Goal: Task Accomplishment & Management: Manage account settings

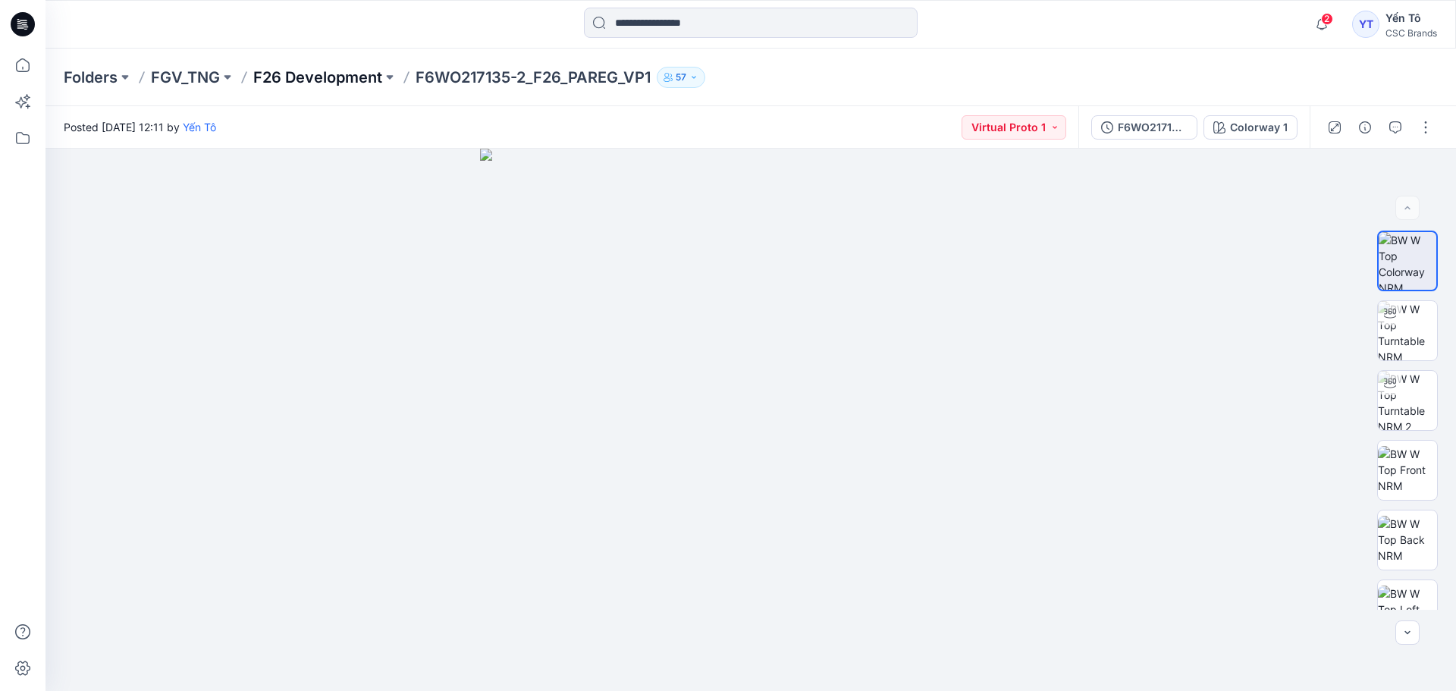
click at [302, 74] on p "F26 Development" at bounding box center [317, 77] width 129 height 21
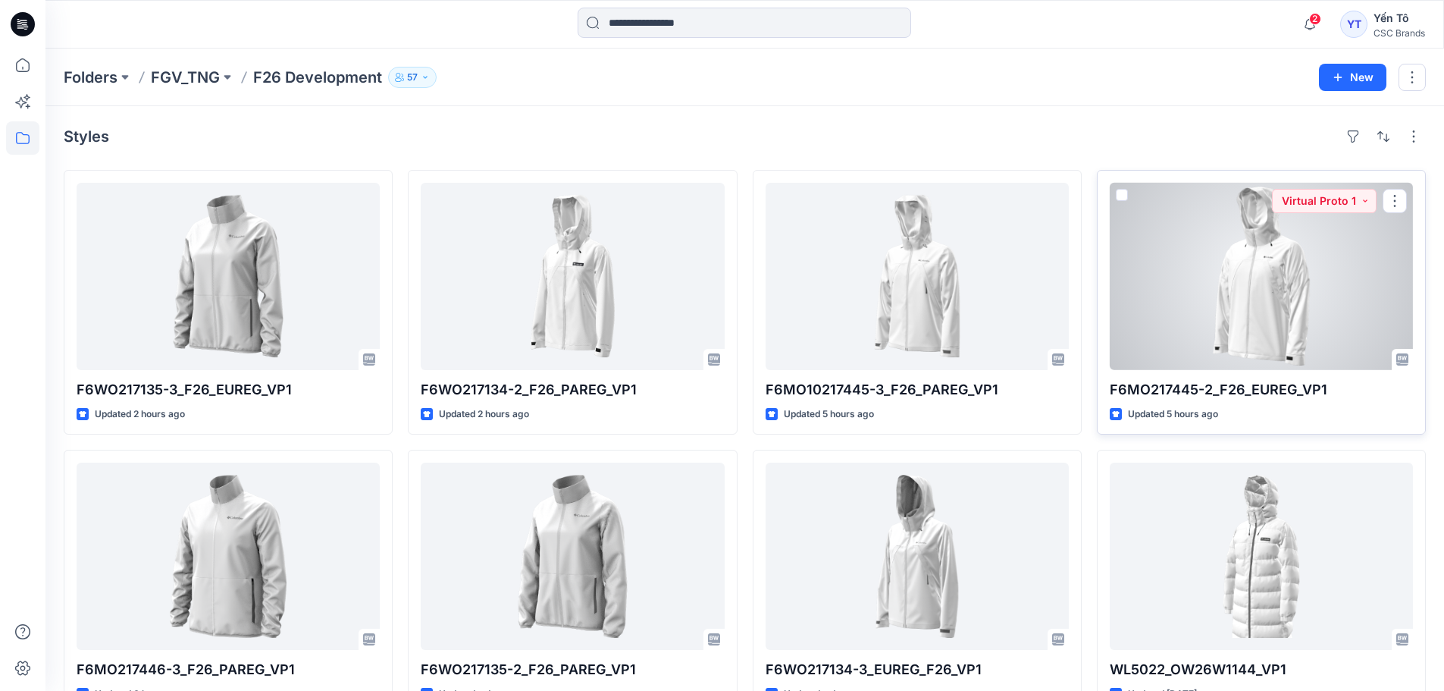
click at [1338, 246] on div at bounding box center [1261, 276] width 303 height 187
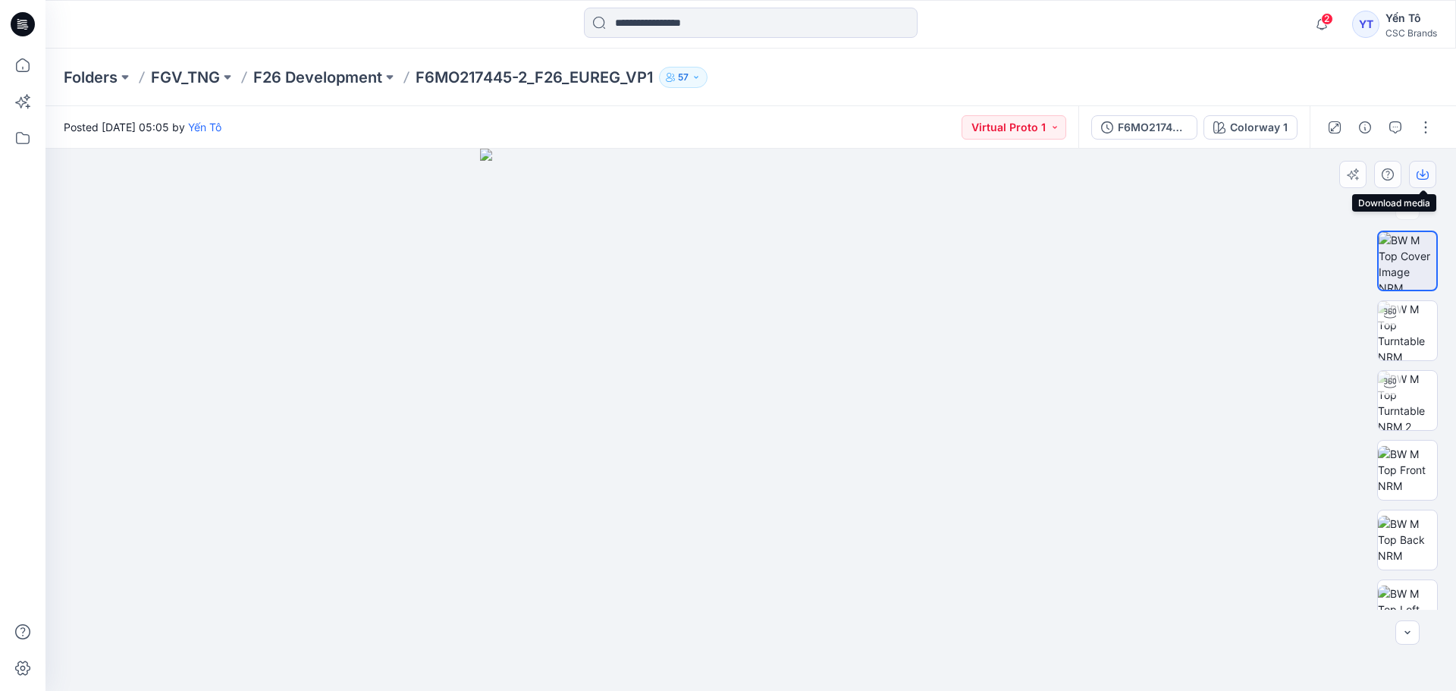
click at [1426, 170] on icon "button" at bounding box center [1422, 174] width 12 height 12
click at [1424, 130] on button "button" at bounding box center [1425, 127] width 24 height 24
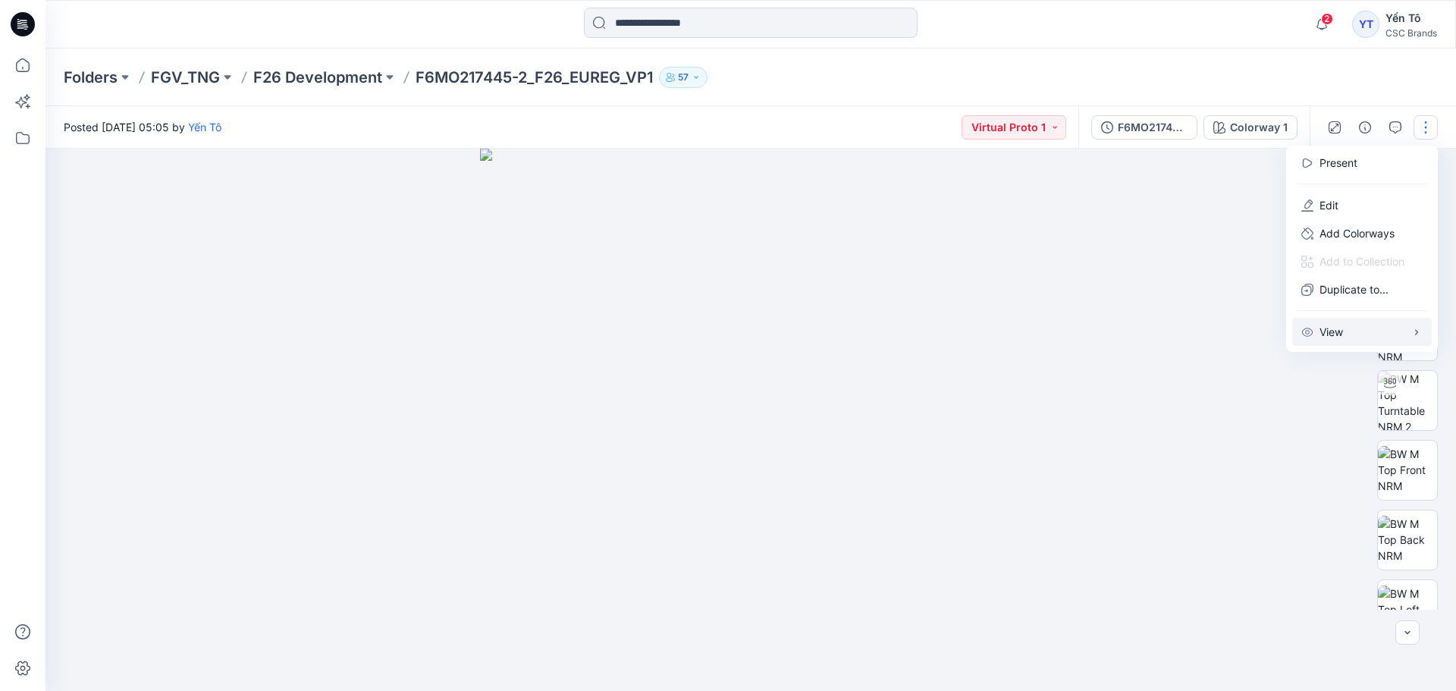
click at [1414, 331] on icon "button" at bounding box center [1416, 332] width 12 height 12
click at [1231, 452] on div at bounding box center [750, 420] width 1410 height 542
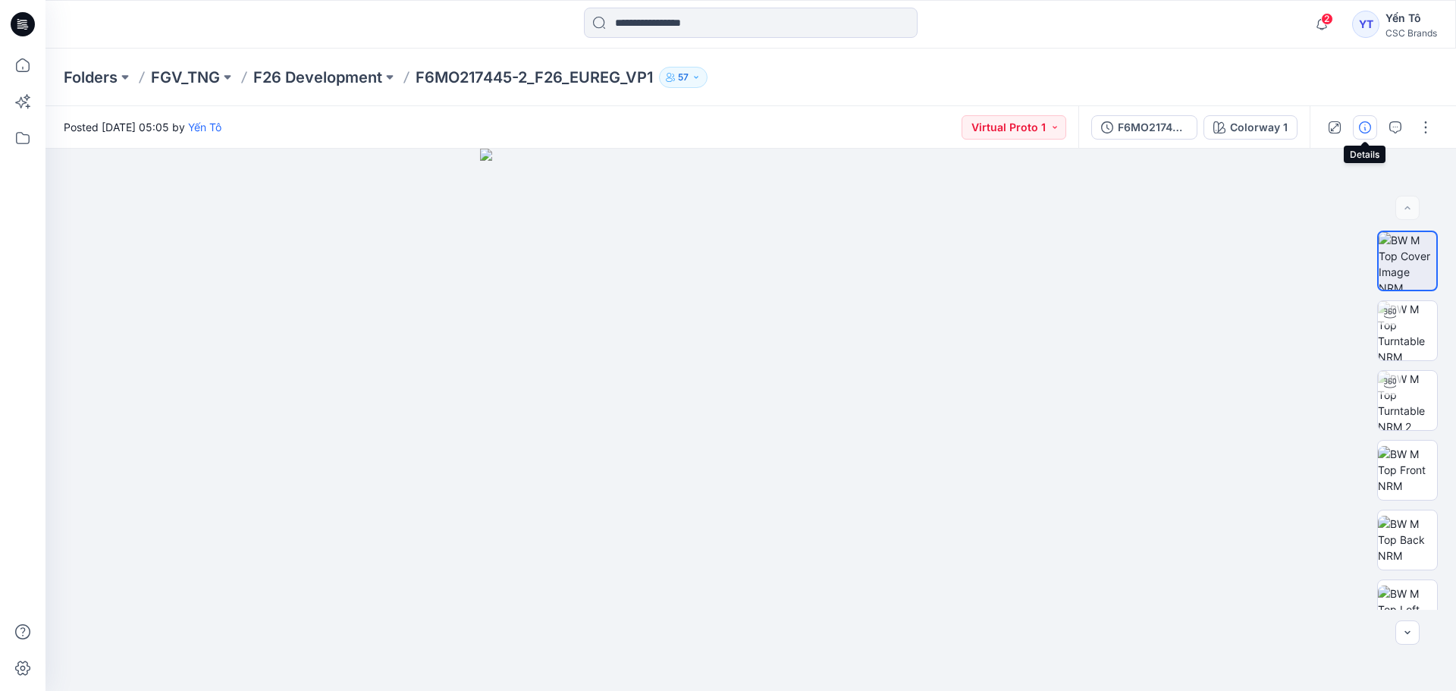
click at [1360, 124] on icon "button" at bounding box center [1365, 127] width 12 height 12
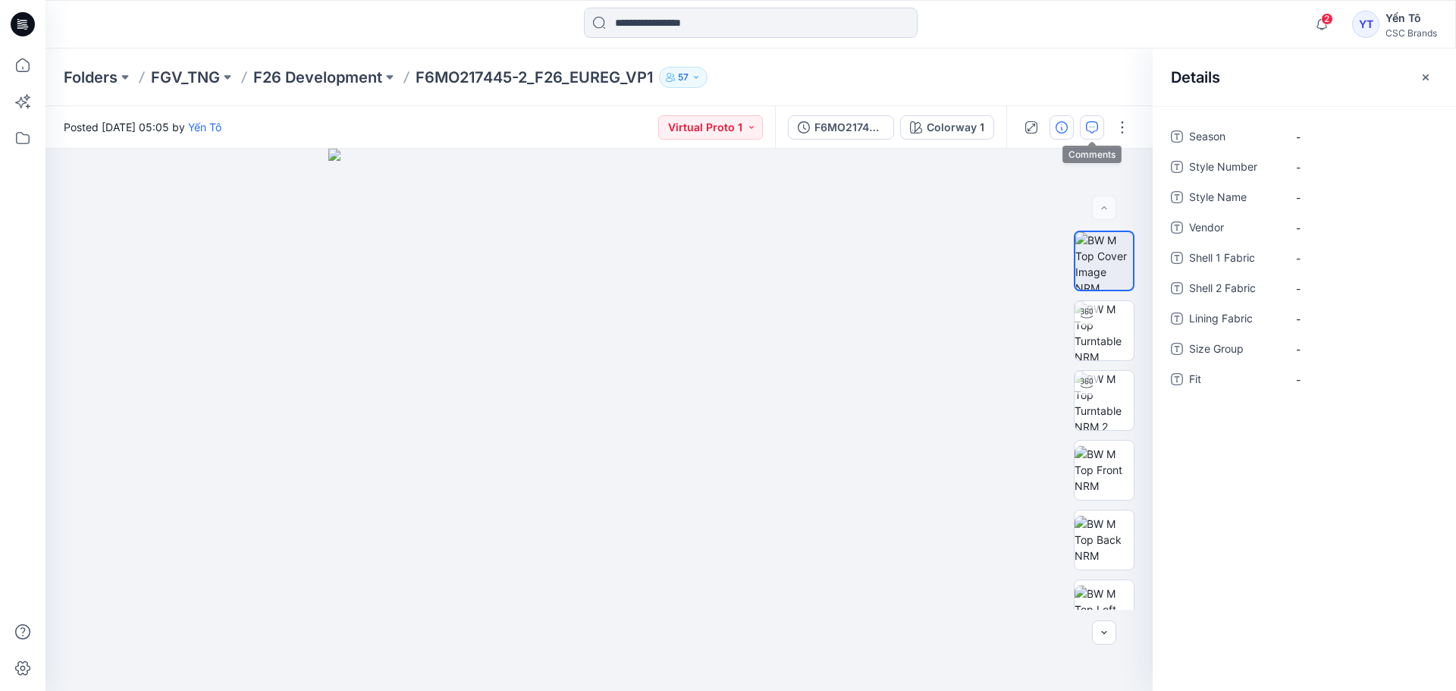
click at [1098, 123] on button "button" at bounding box center [1092, 127] width 24 height 24
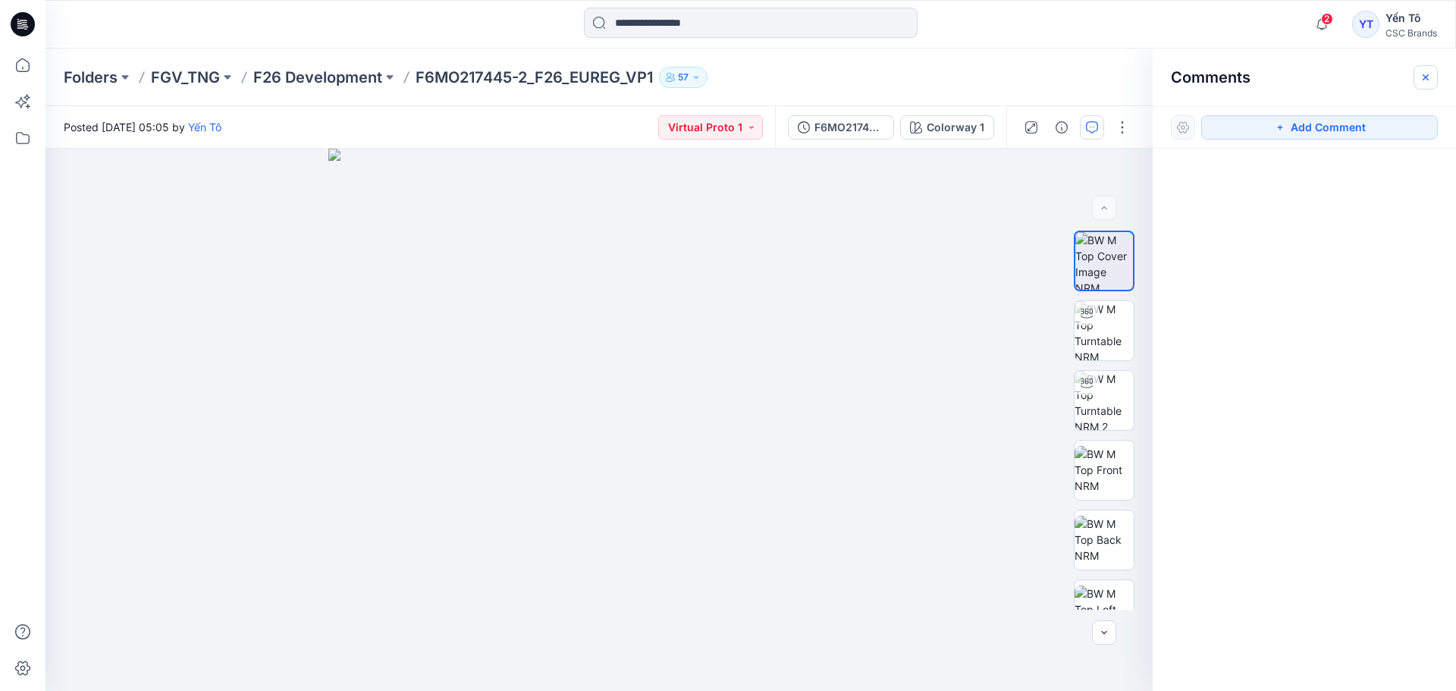
click at [1423, 79] on icon "button" at bounding box center [1425, 77] width 6 height 6
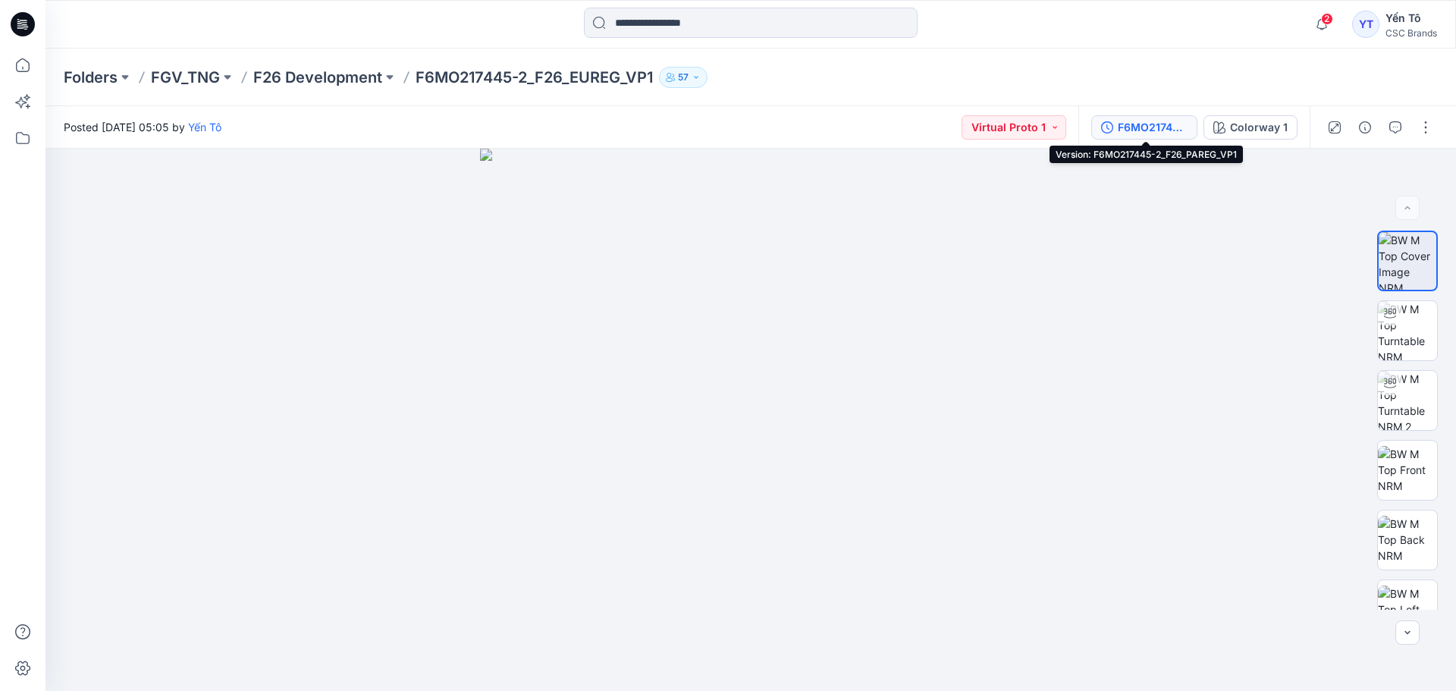
click at [1177, 121] on div "F6MO217445-2_F26_PAREG_VP1" at bounding box center [1153, 127] width 70 height 17
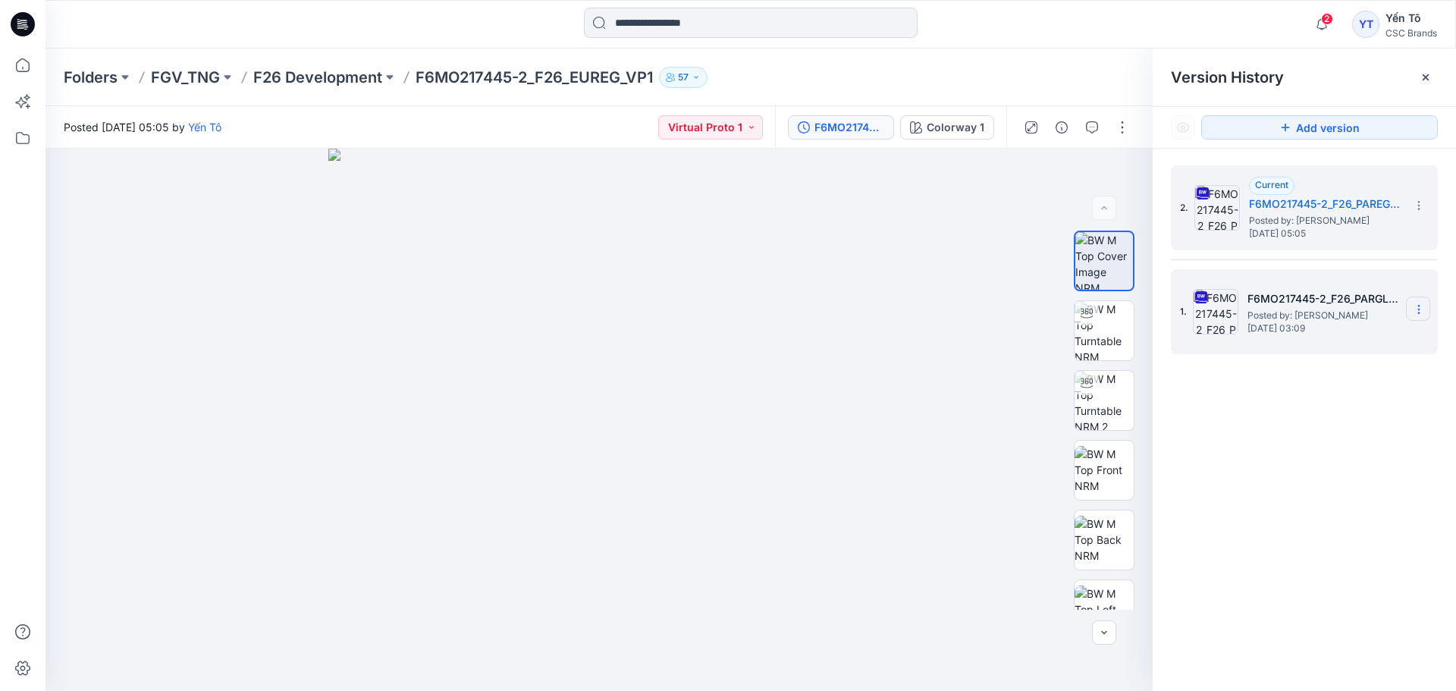
click at [1413, 310] on icon at bounding box center [1418, 309] width 12 height 12
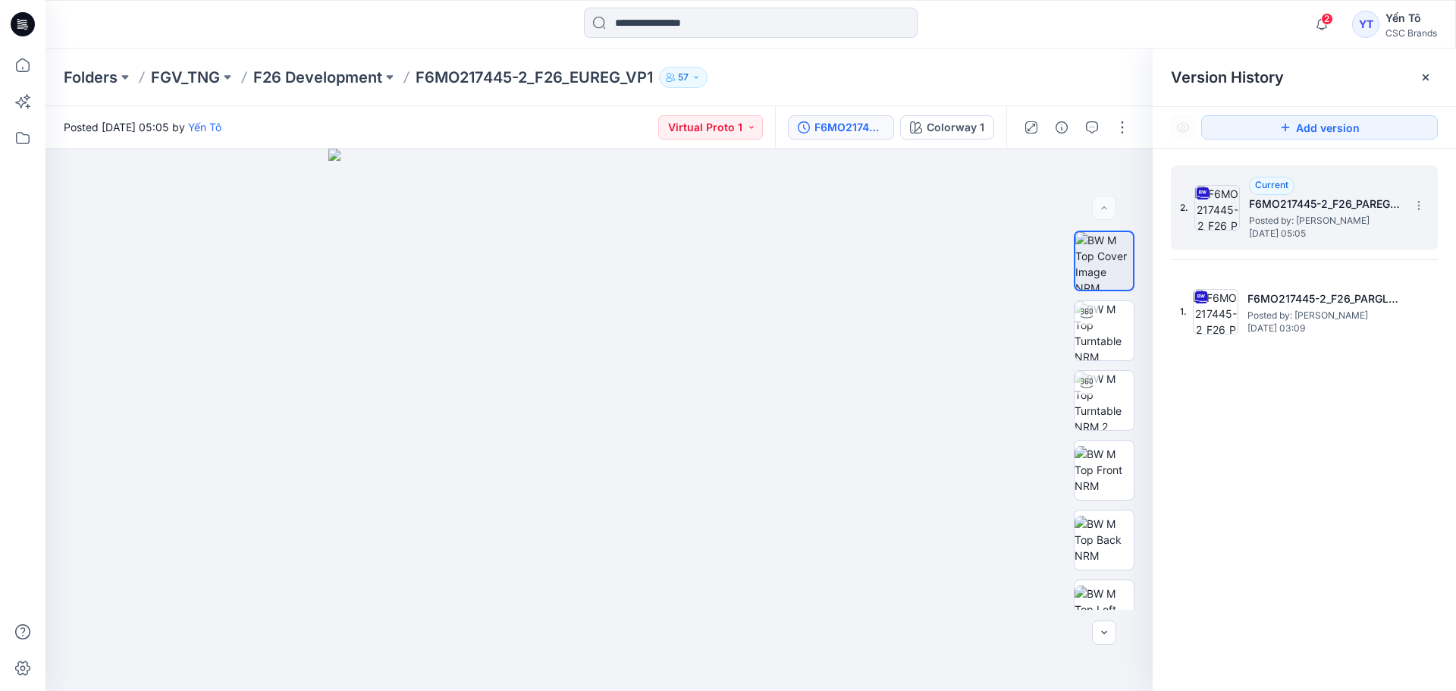
click at [1220, 211] on img at bounding box center [1216, 207] width 45 height 45
click at [1419, 205] on icon at bounding box center [1418, 205] width 12 height 12
click at [1324, 328] on span "Delete Version" at bounding box center [1313, 333] width 71 height 18
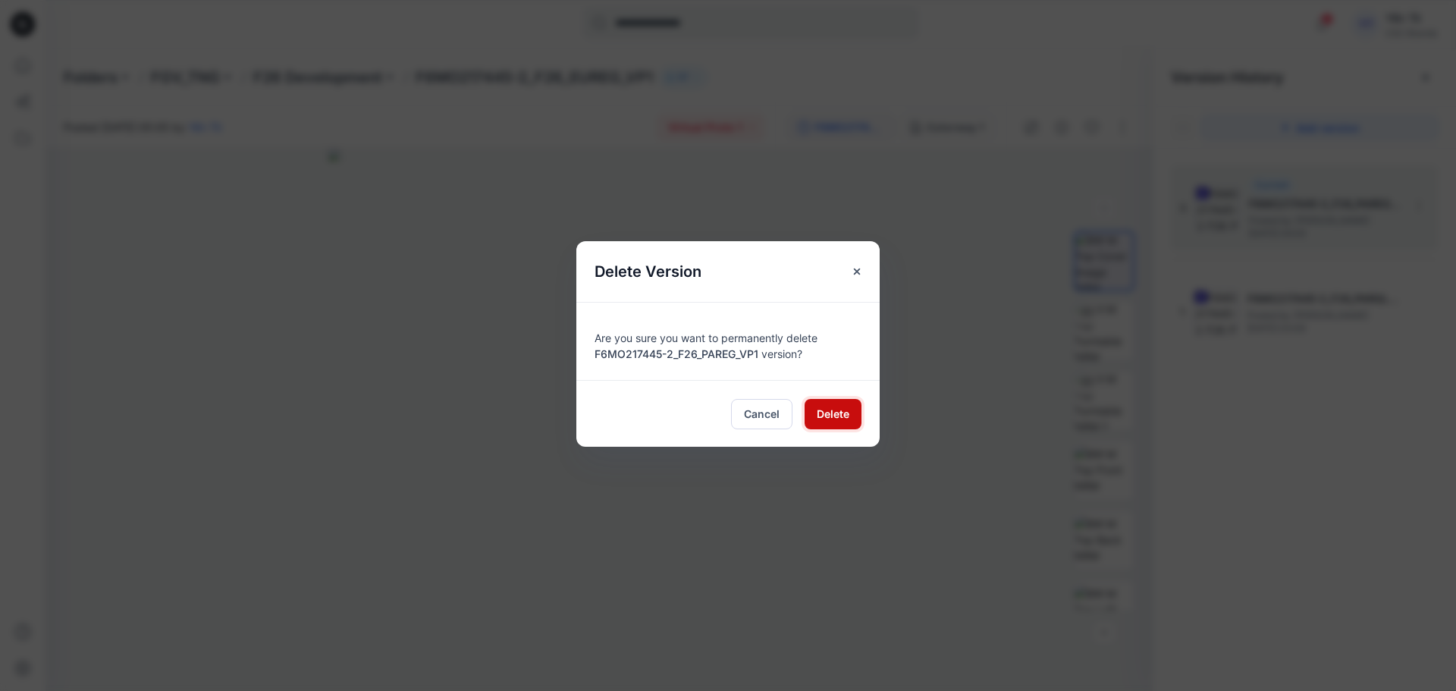
click at [840, 407] on span "Delete" at bounding box center [833, 414] width 33 height 16
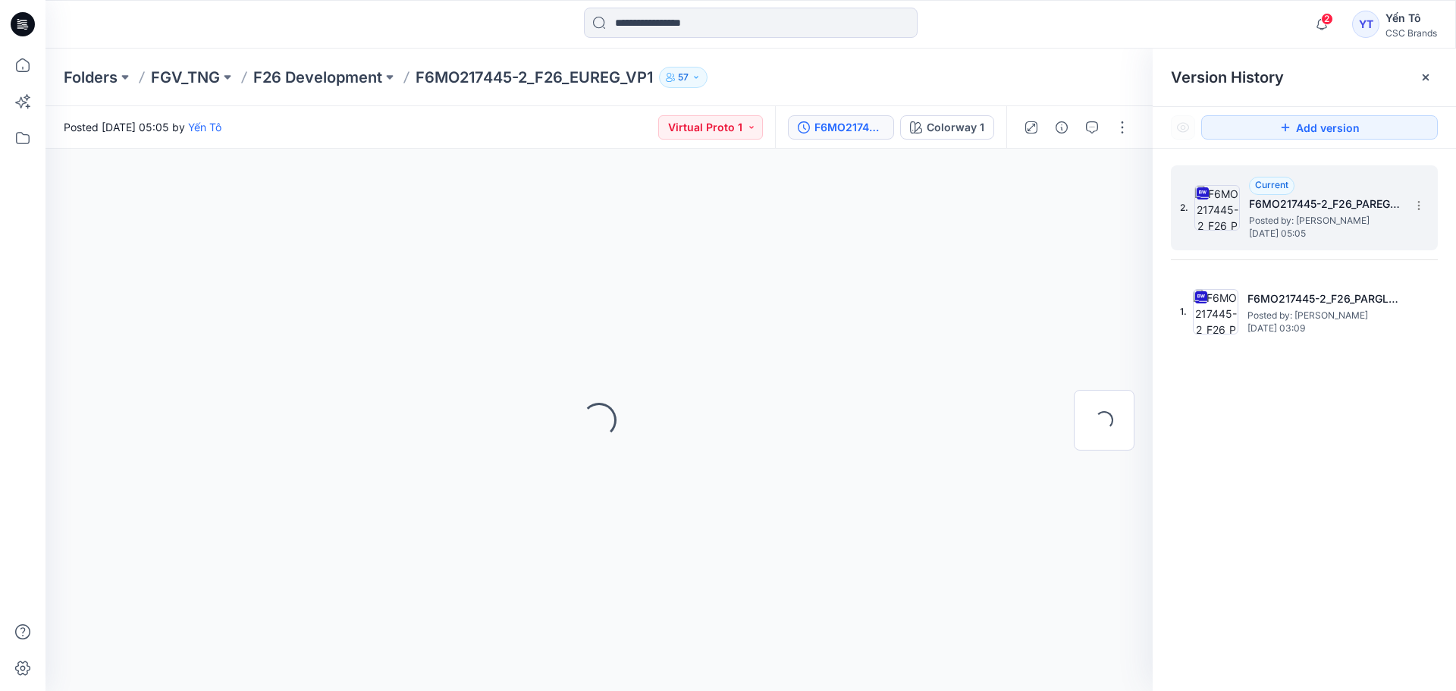
click at [845, 416] on div "Loading..." at bounding box center [598, 420] width 1107 height 542
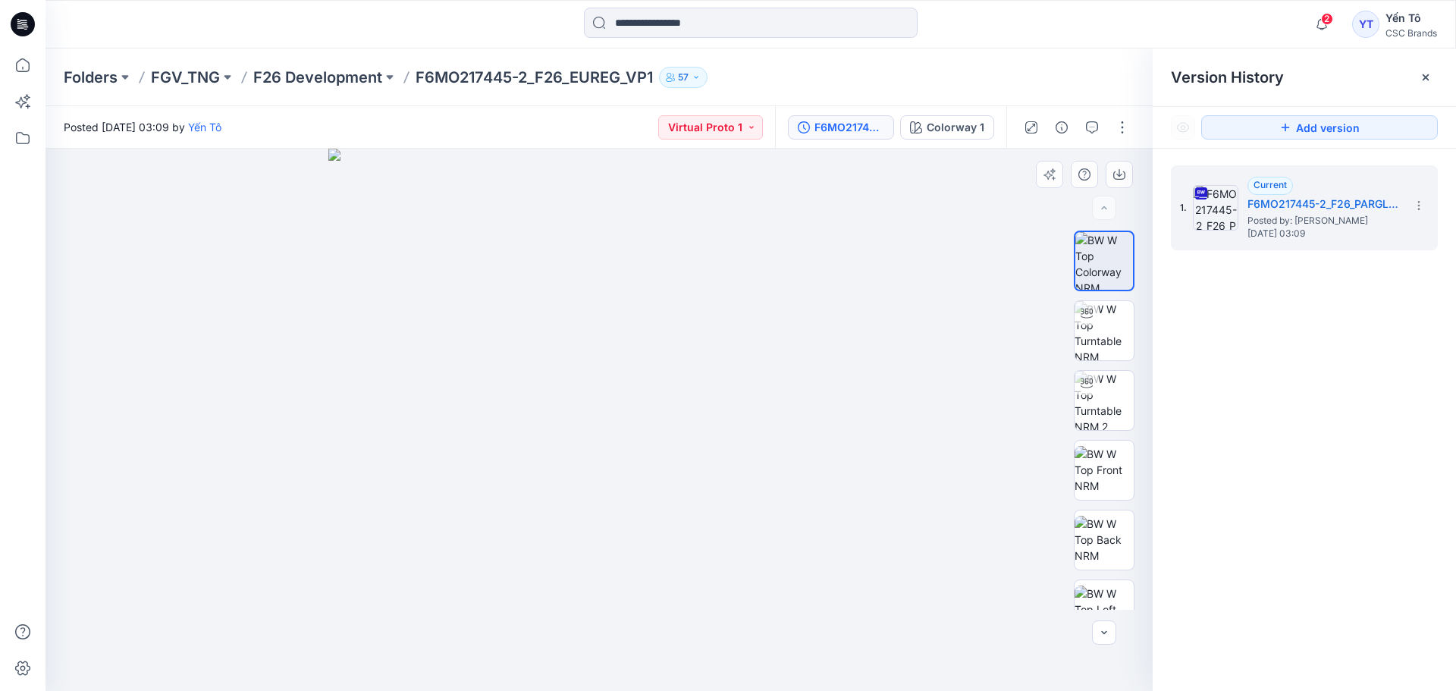
click at [956, 227] on div at bounding box center [598, 420] width 1107 height 542
click at [1429, 76] on icon at bounding box center [1425, 77] width 12 height 12
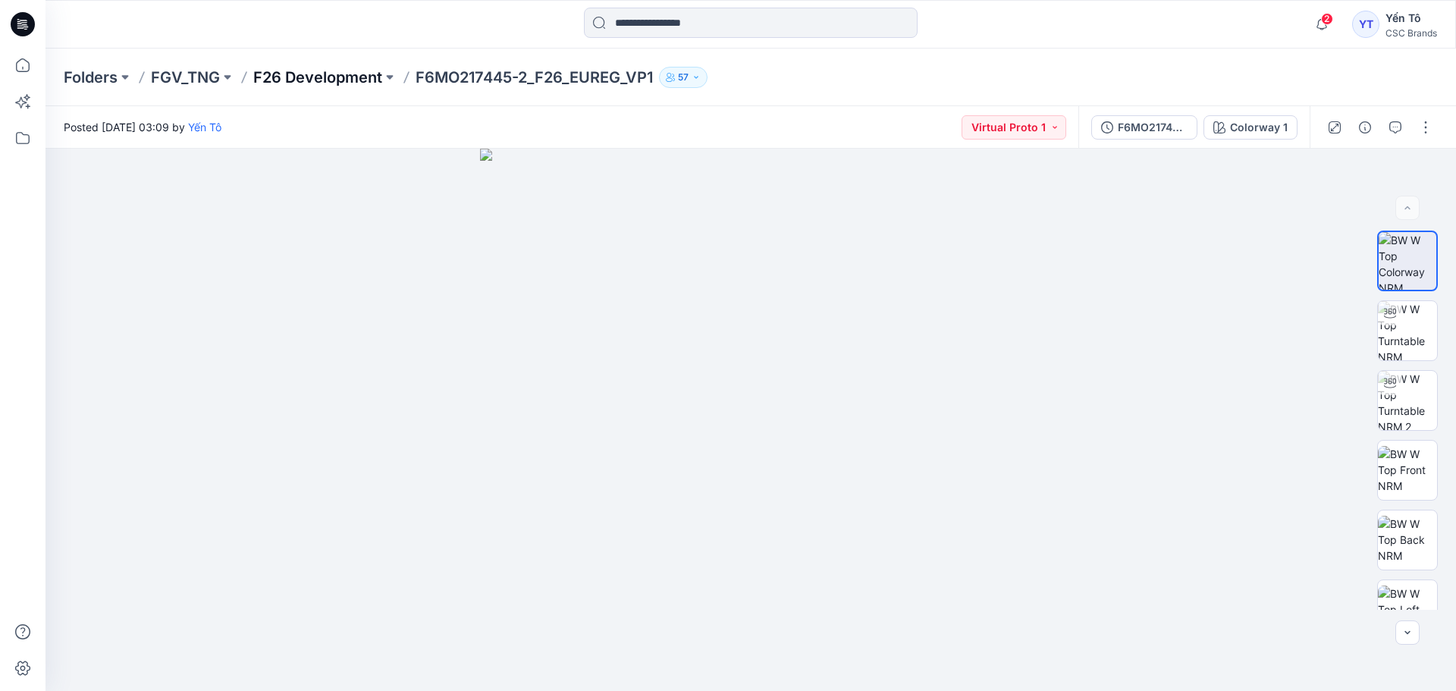
click at [316, 78] on p "F26 Development" at bounding box center [317, 77] width 129 height 21
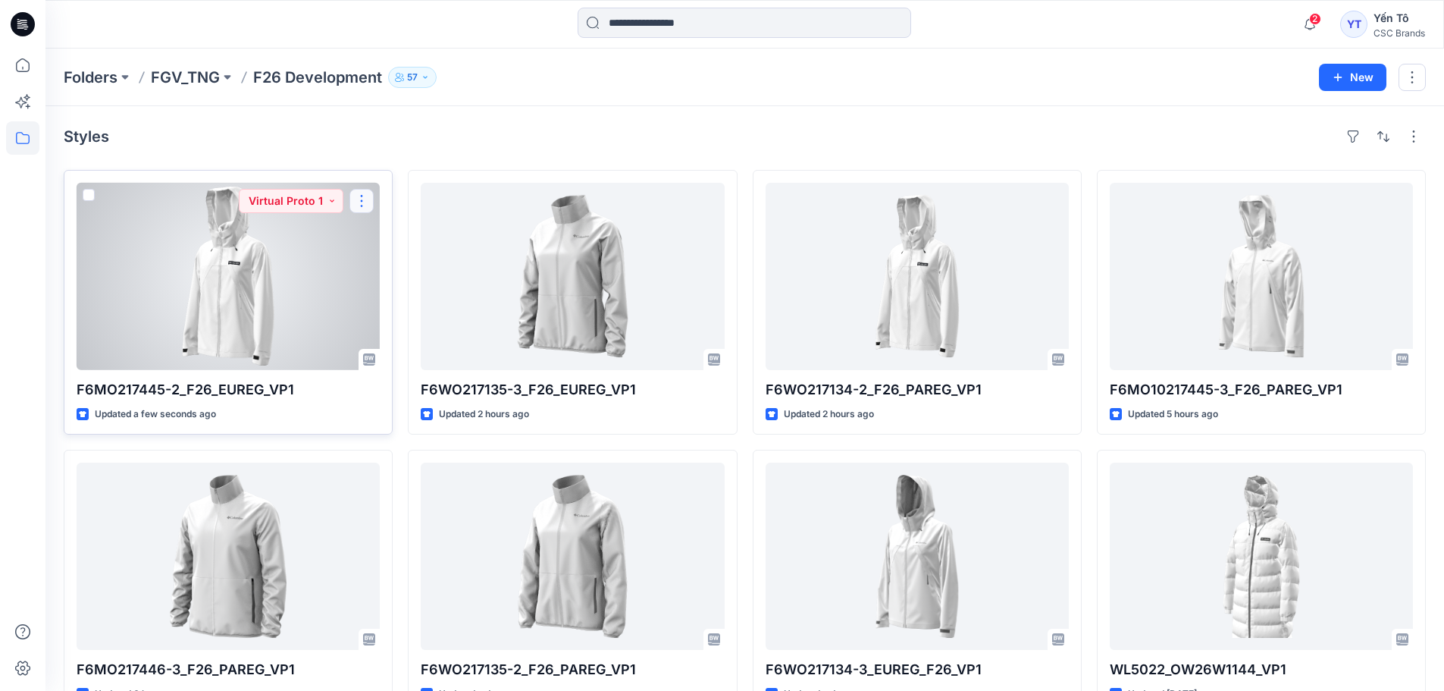
click at [363, 203] on button "button" at bounding box center [362, 201] width 24 height 24
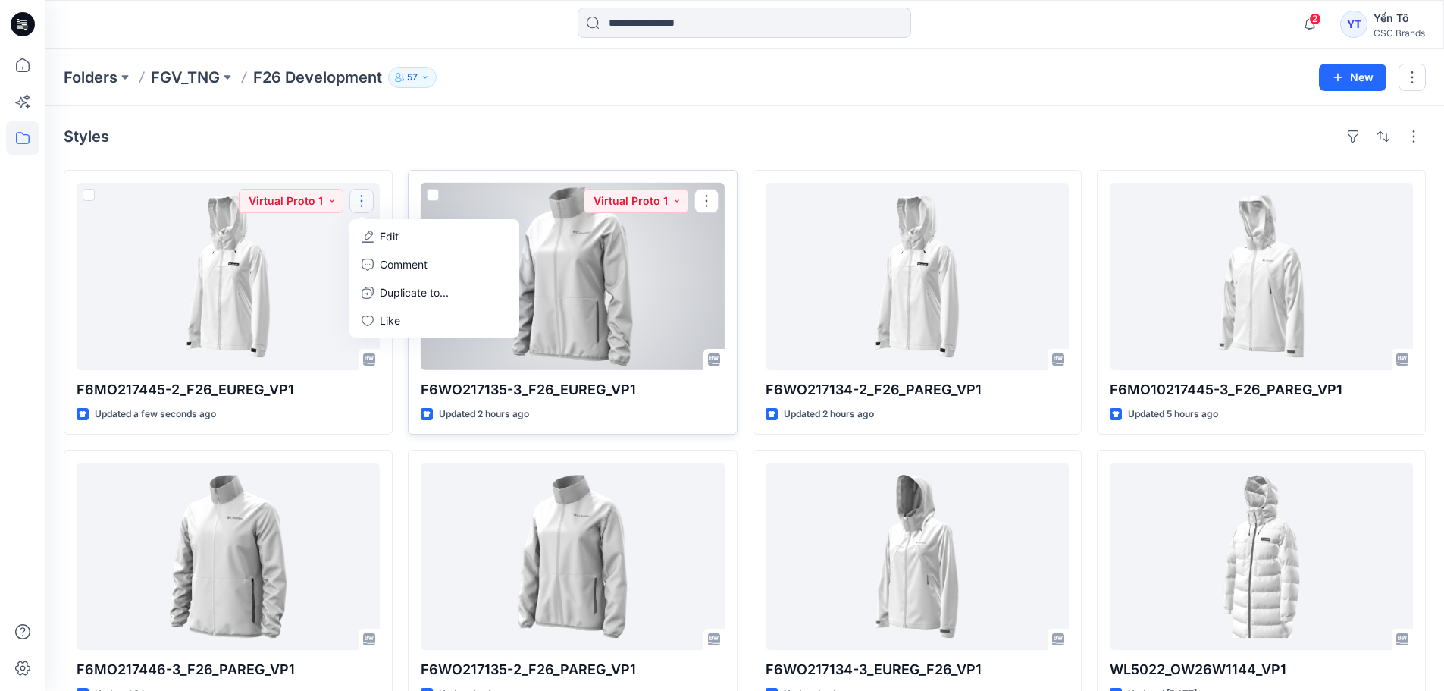
click at [598, 277] on div at bounding box center [572, 276] width 303 height 187
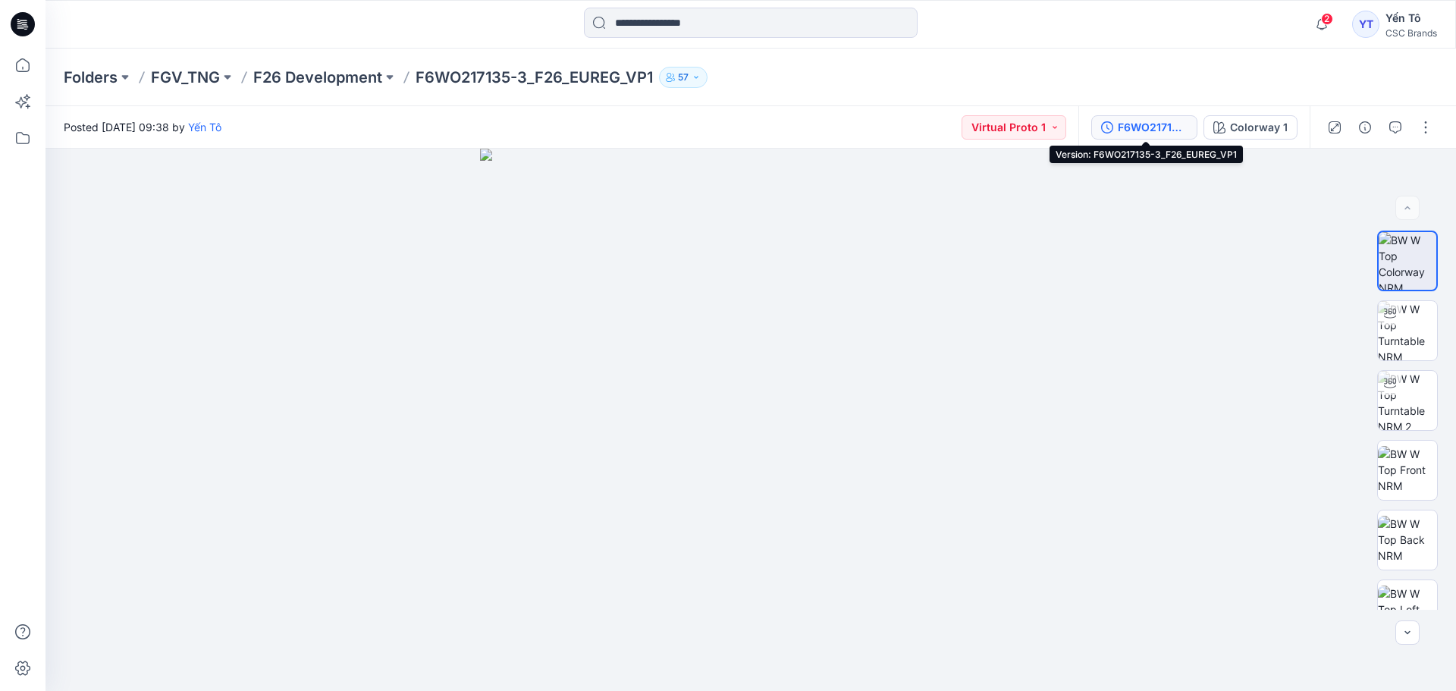
click at [1139, 122] on div "F6WO217135-3_F26_EUREG_VP1" at bounding box center [1153, 127] width 70 height 17
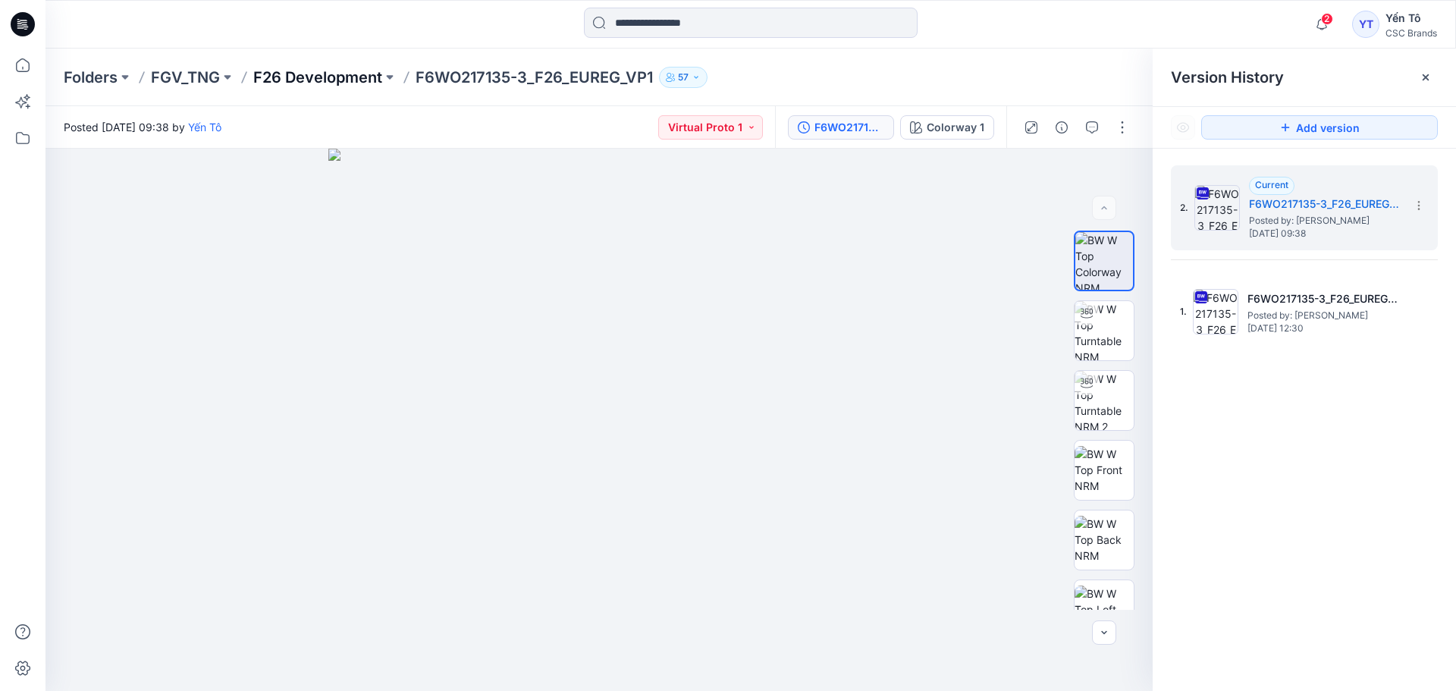
click at [322, 75] on p "F26 Development" at bounding box center [317, 77] width 129 height 21
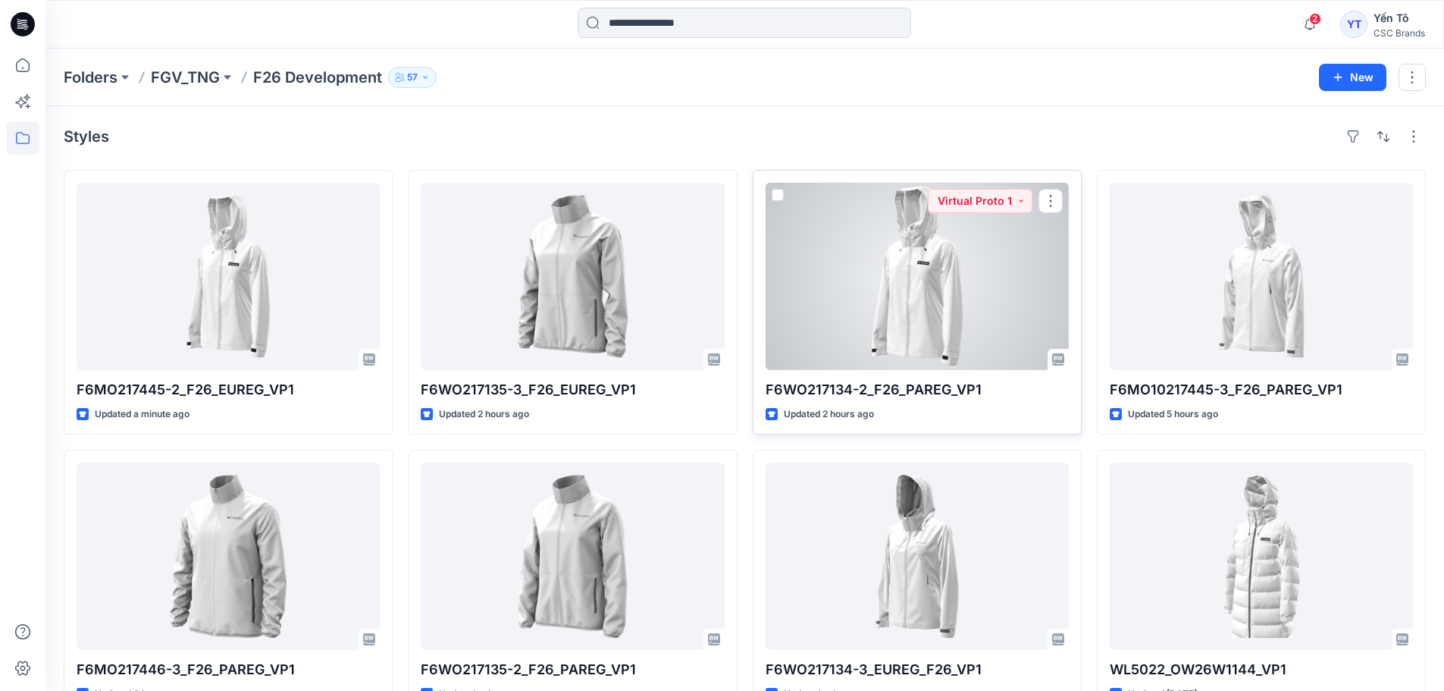
click at [898, 285] on div at bounding box center [917, 276] width 303 height 187
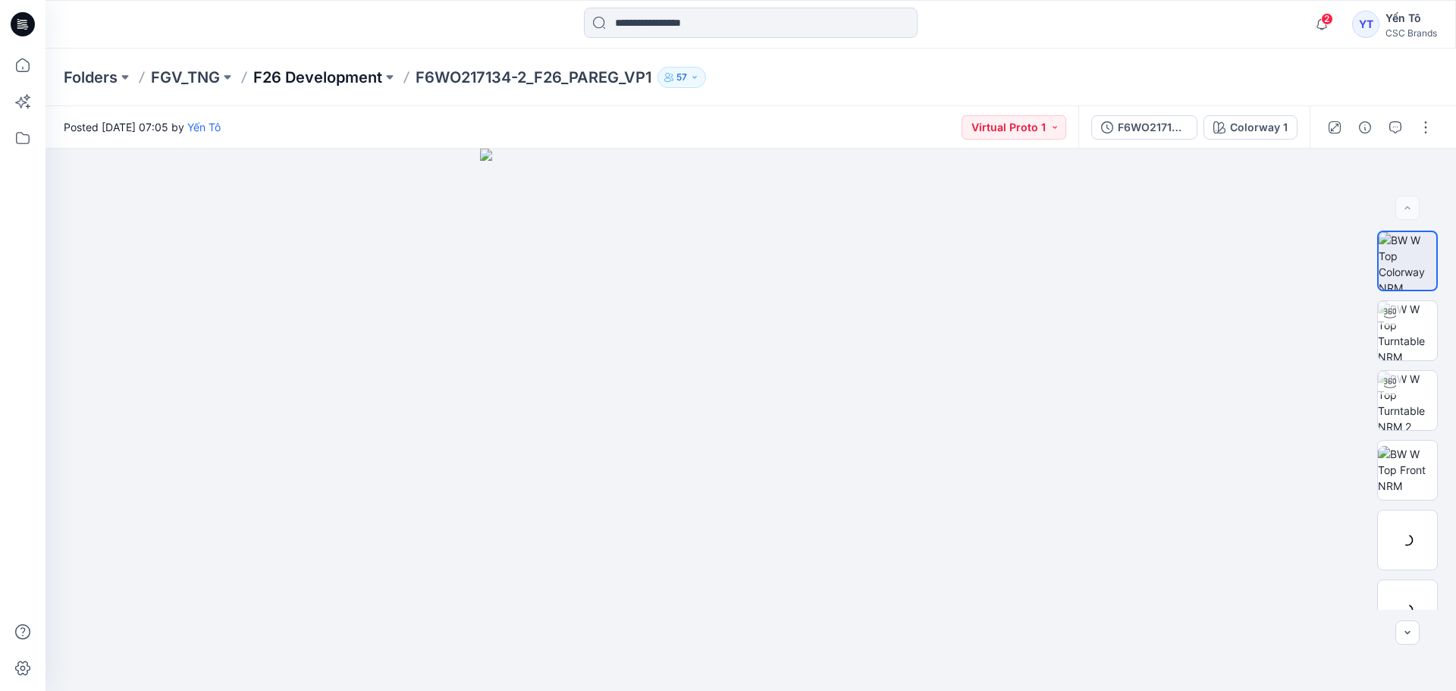
click at [307, 78] on p "F26 Development" at bounding box center [317, 77] width 129 height 21
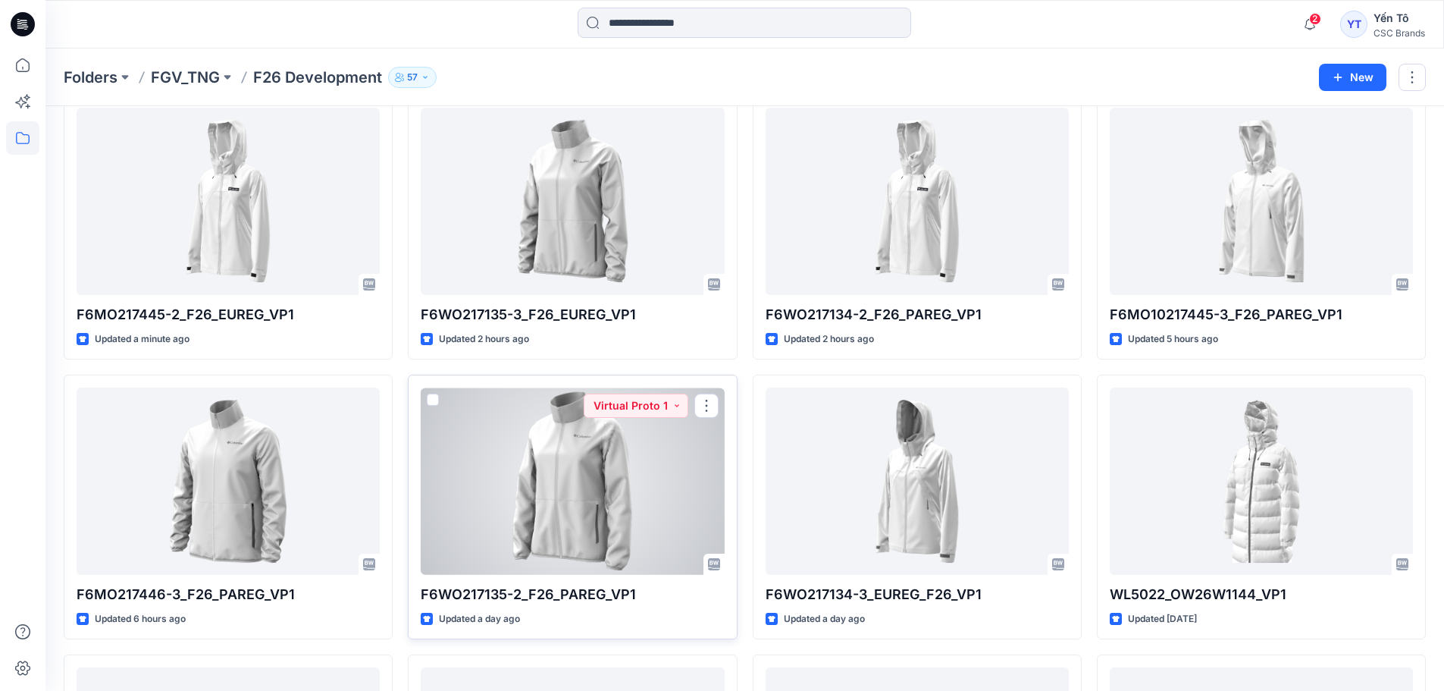
scroll to position [76, 0]
click at [516, 502] on div at bounding box center [572, 480] width 303 height 187
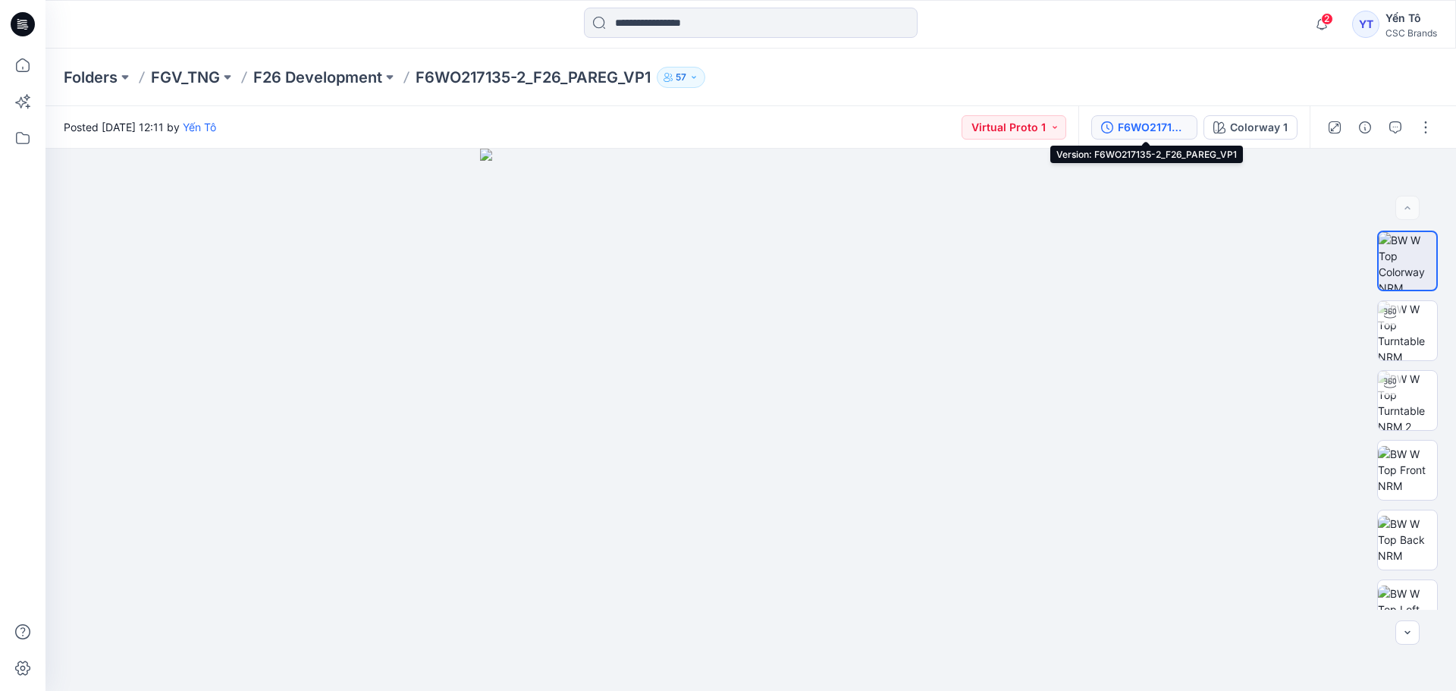
click at [1153, 121] on div "F6WO217135-2_F26_PAREG_VP1" at bounding box center [1153, 127] width 70 height 17
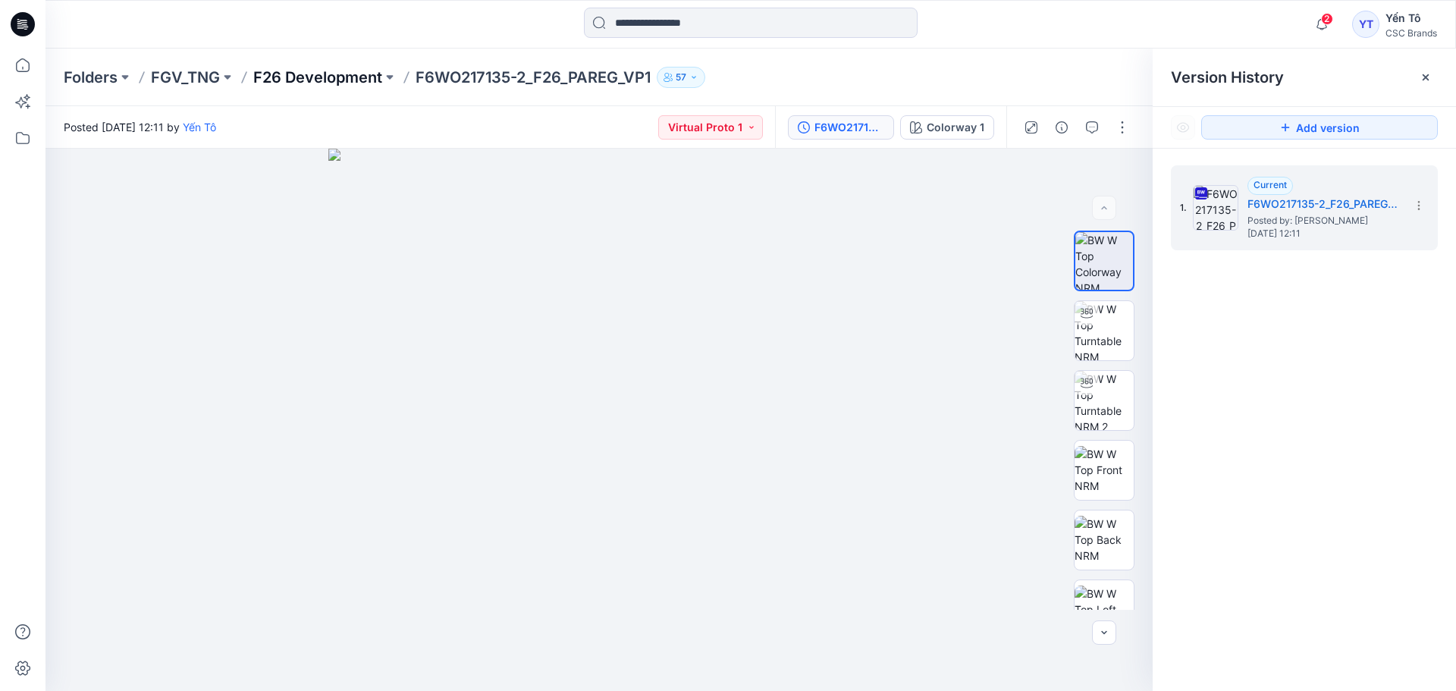
click at [334, 83] on p "F26 Development" at bounding box center [317, 77] width 129 height 21
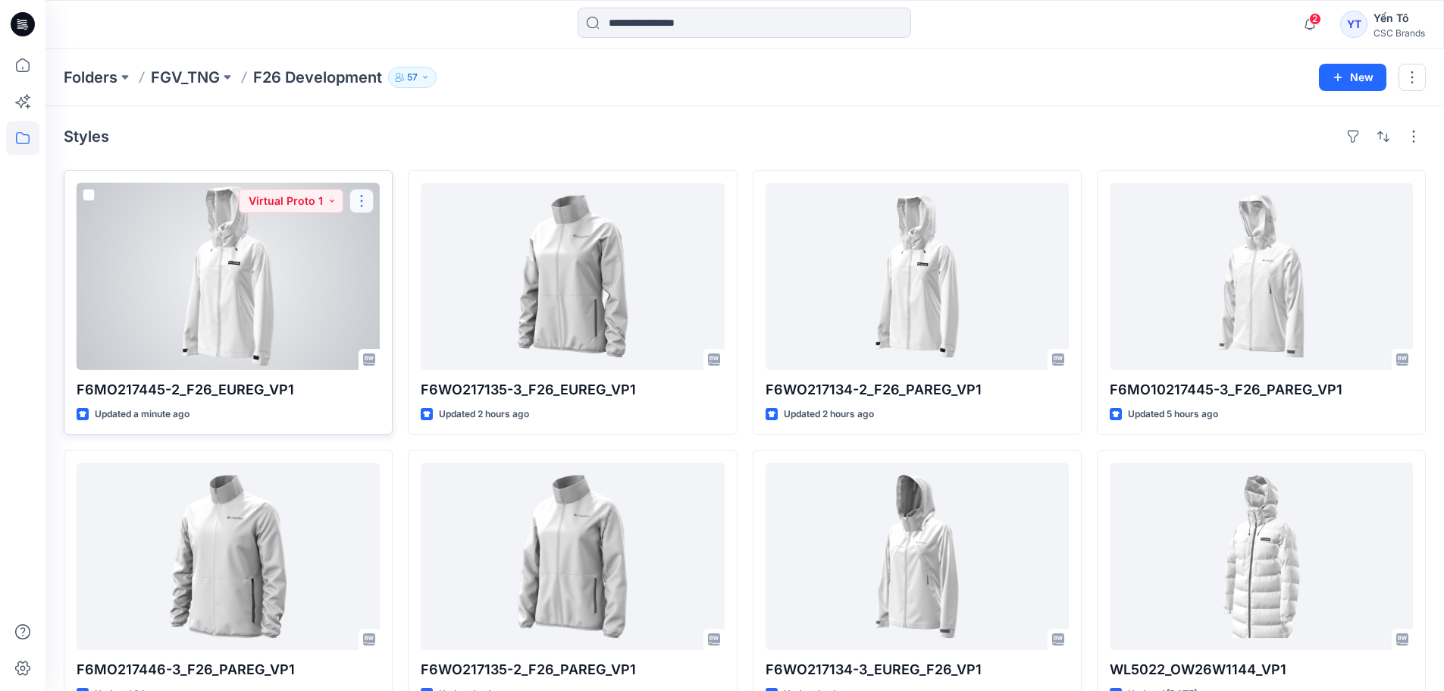
click at [358, 196] on button "button" at bounding box center [362, 201] width 24 height 24
click at [387, 235] on p "Edit" at bounding box center [389, 236] width 19 height 16
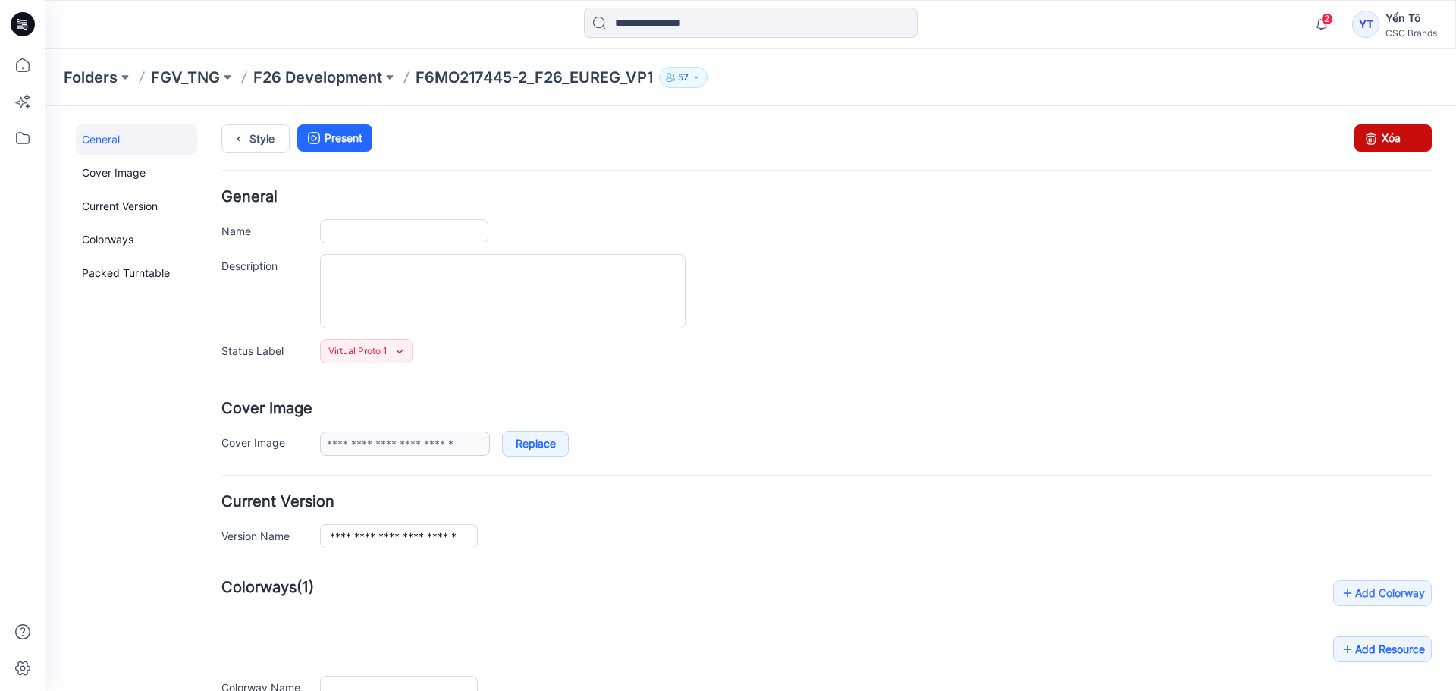
type input "**********"
click at [1398, 129] on link "Xóa" at bounding box center [1392, 137] width 77 height 27
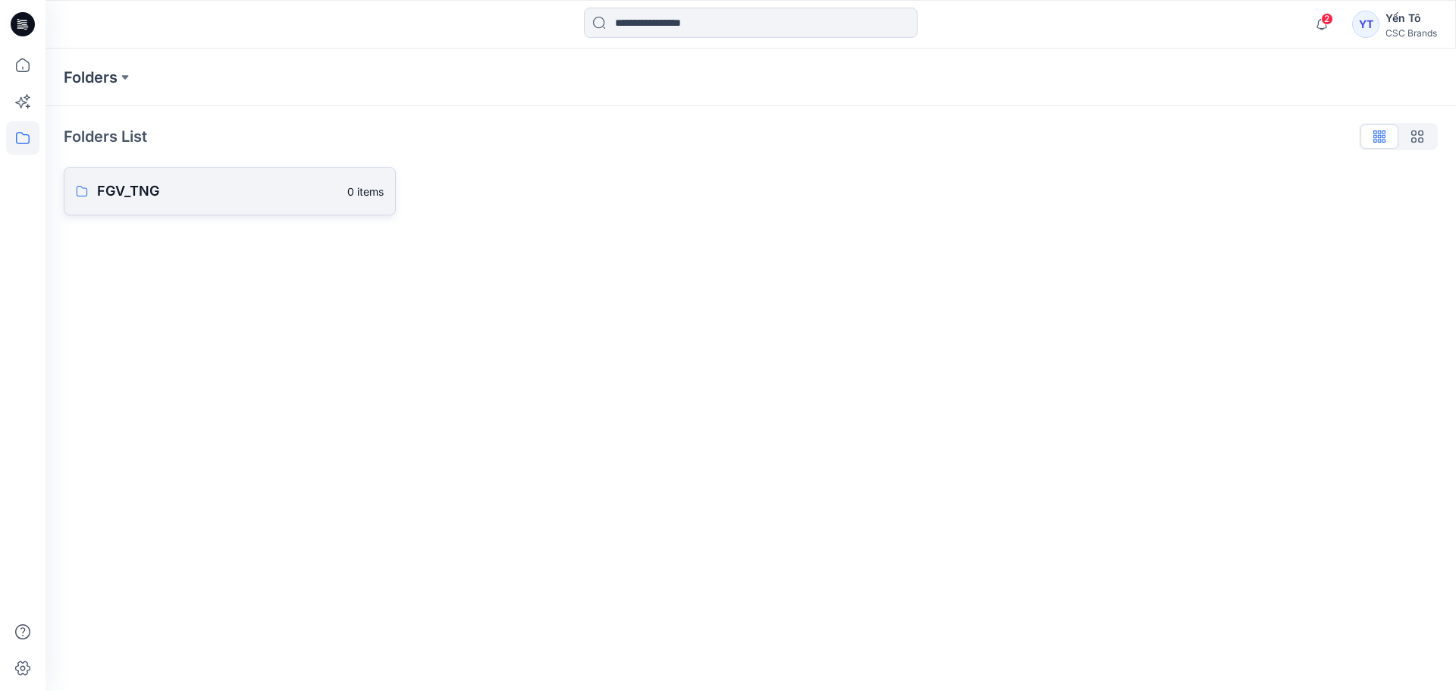
click at [198, 192] on p "FGV_TNG" at bounding box center [217, 190] width 241 height 21
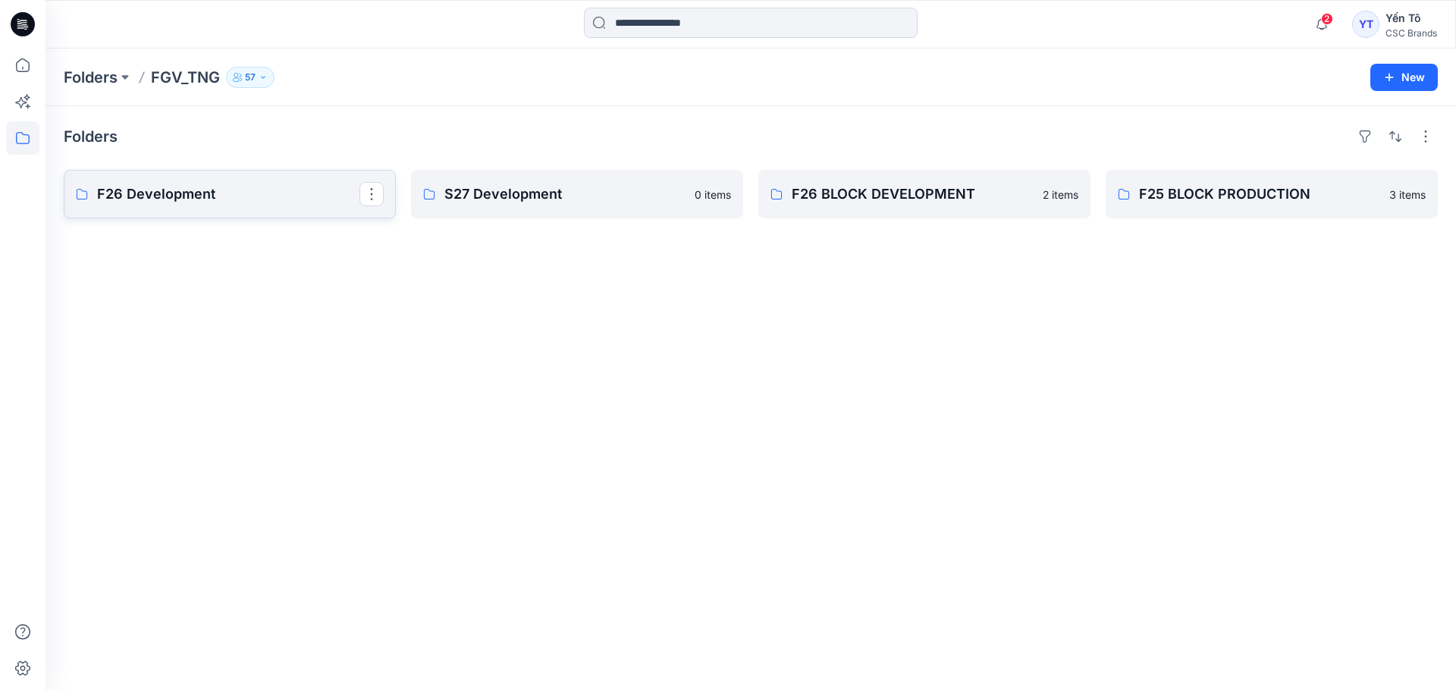
click at [220, 204] on p "F26 Development" at bounding box center [228, 193] width 262 height 21
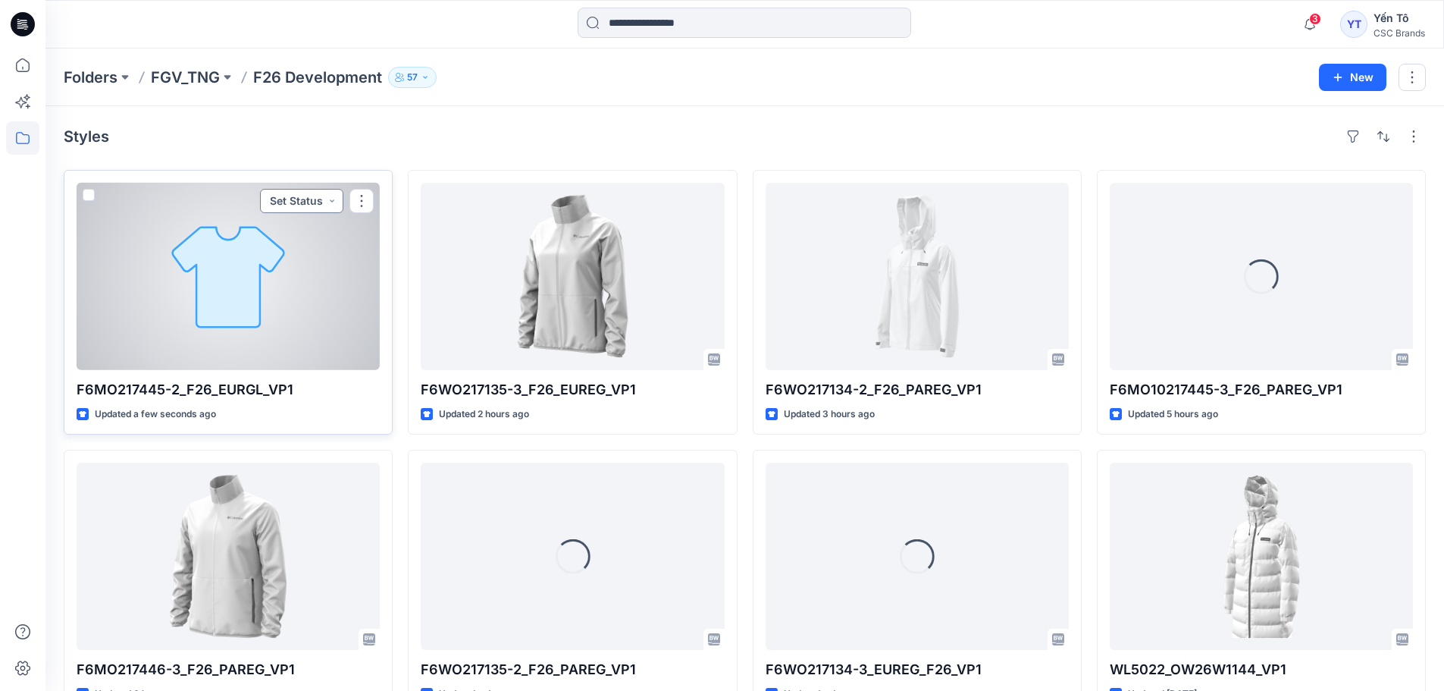
click at [327, 200] on button "Set Status" at bounding box center [301, 201] width 83 height 24
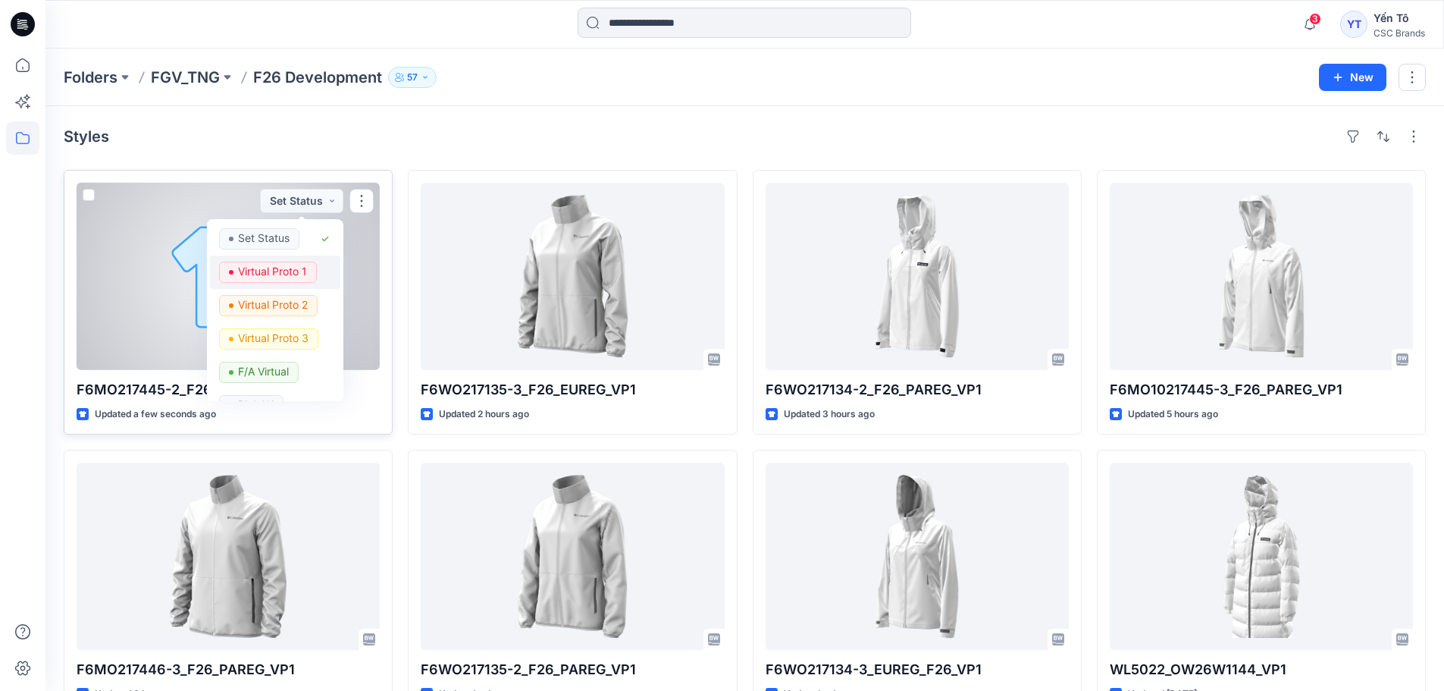
click at [281, 273] on p "Virtual Proto 1" at bounding box center [272, 272] width 69 height 20
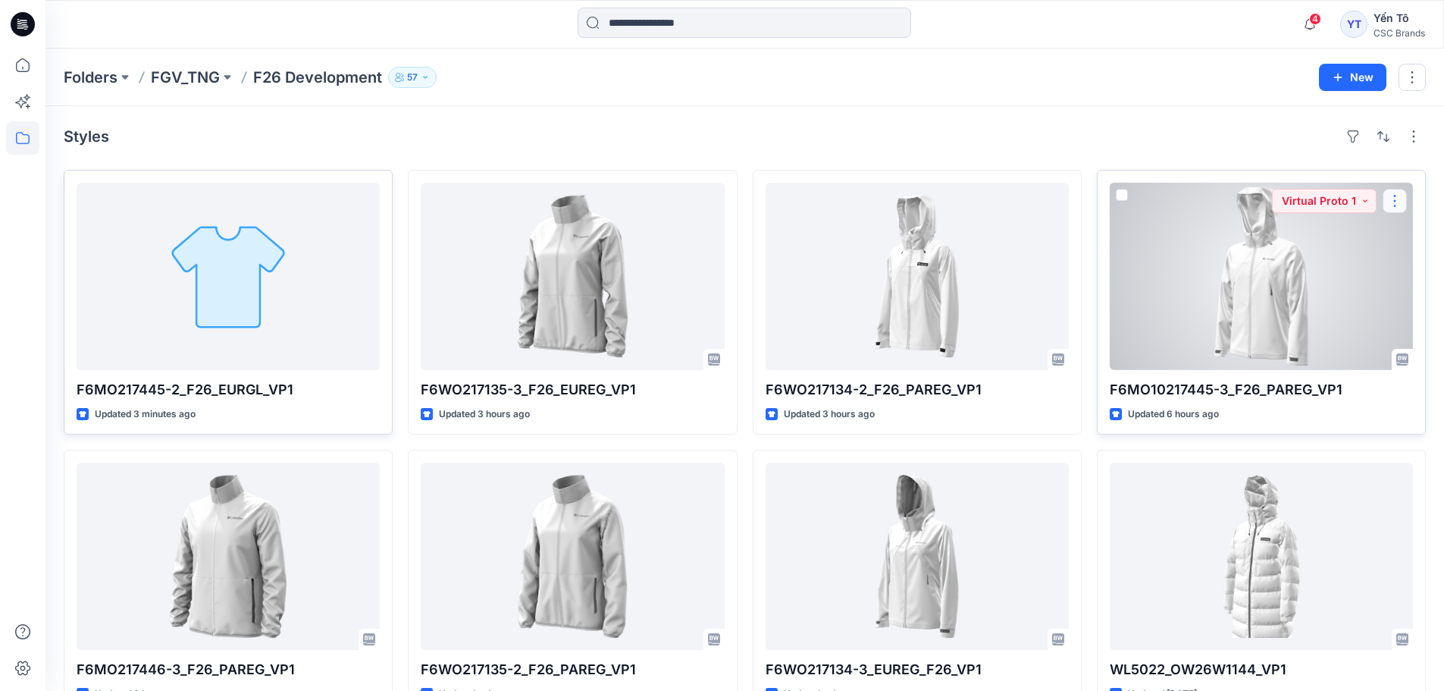
click at [1397, 201] on button "button" at bounding box center [1395, 201] width 24 height 24
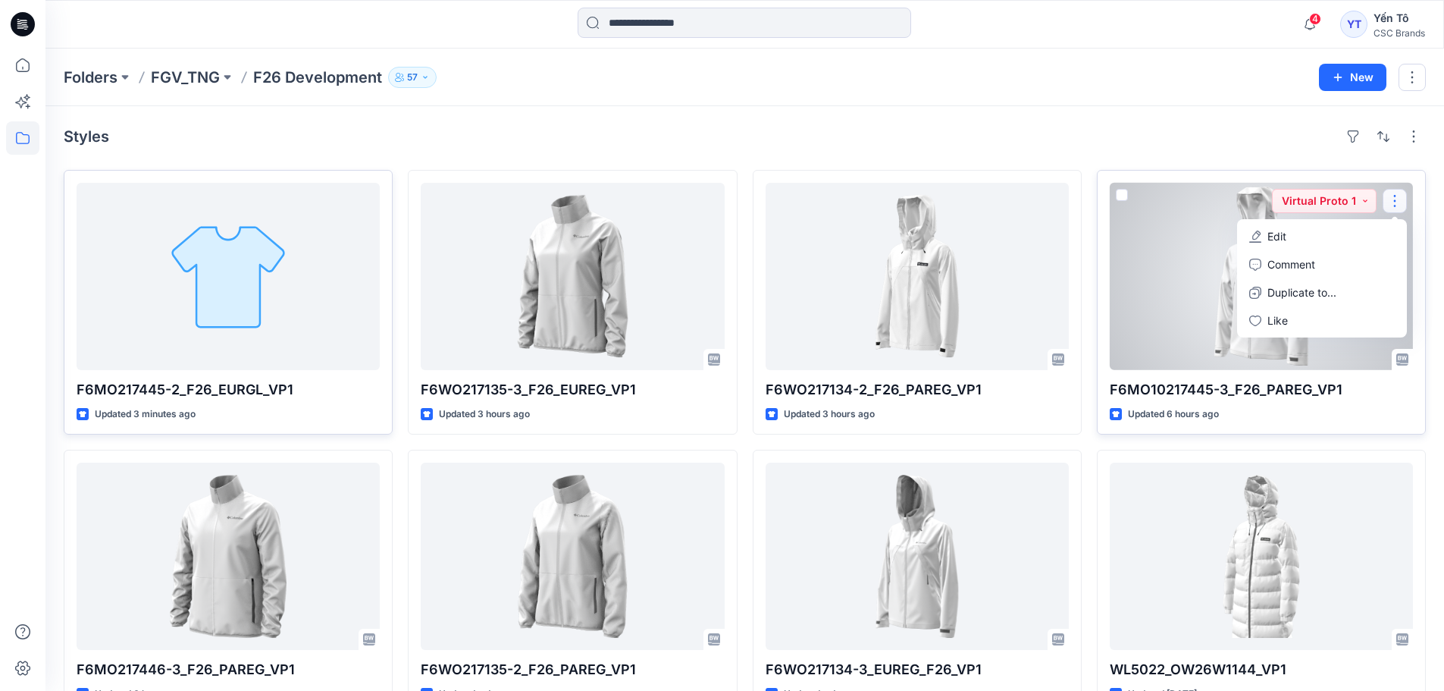
click at [1329, 236] on button "Edit" at bounding box center [1322, 236] width 164 height 28
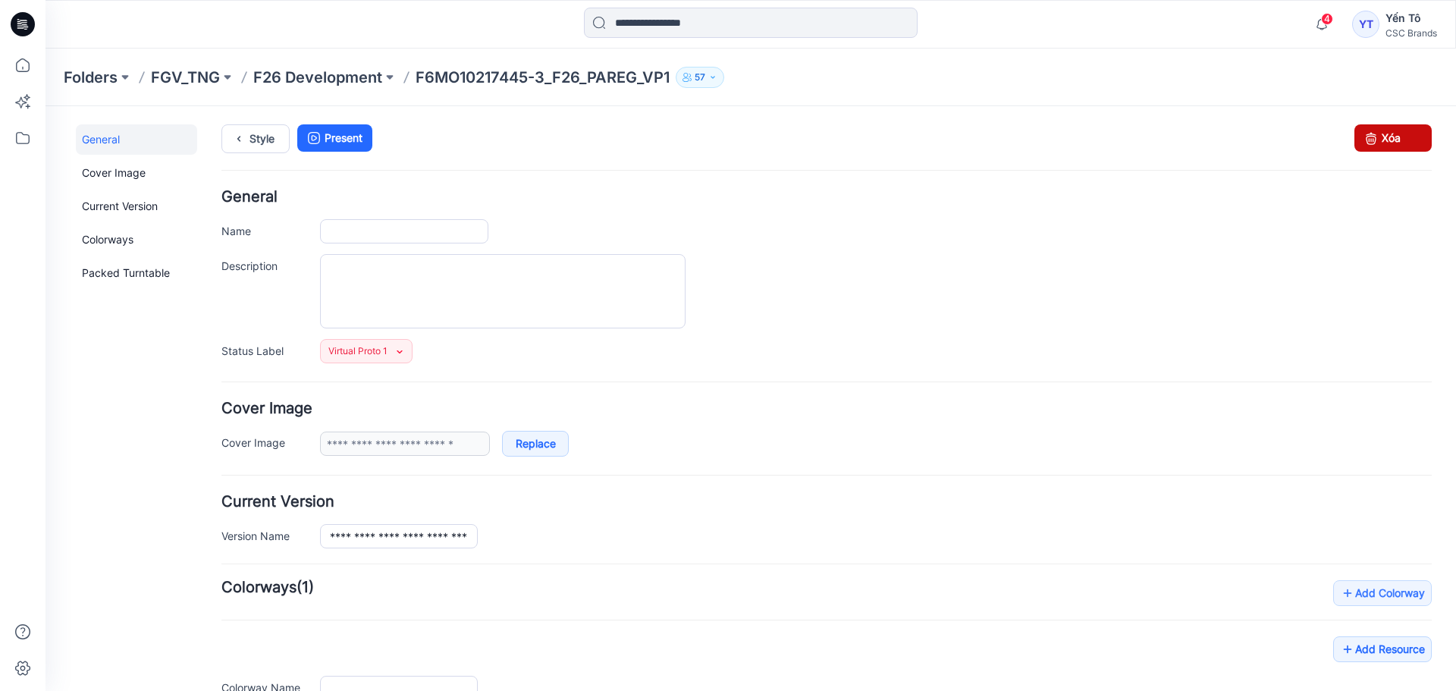
type input "**********"
click at [1400, 139] on link "Xóa" at bounding box center [1392, 137] width 77 height 27
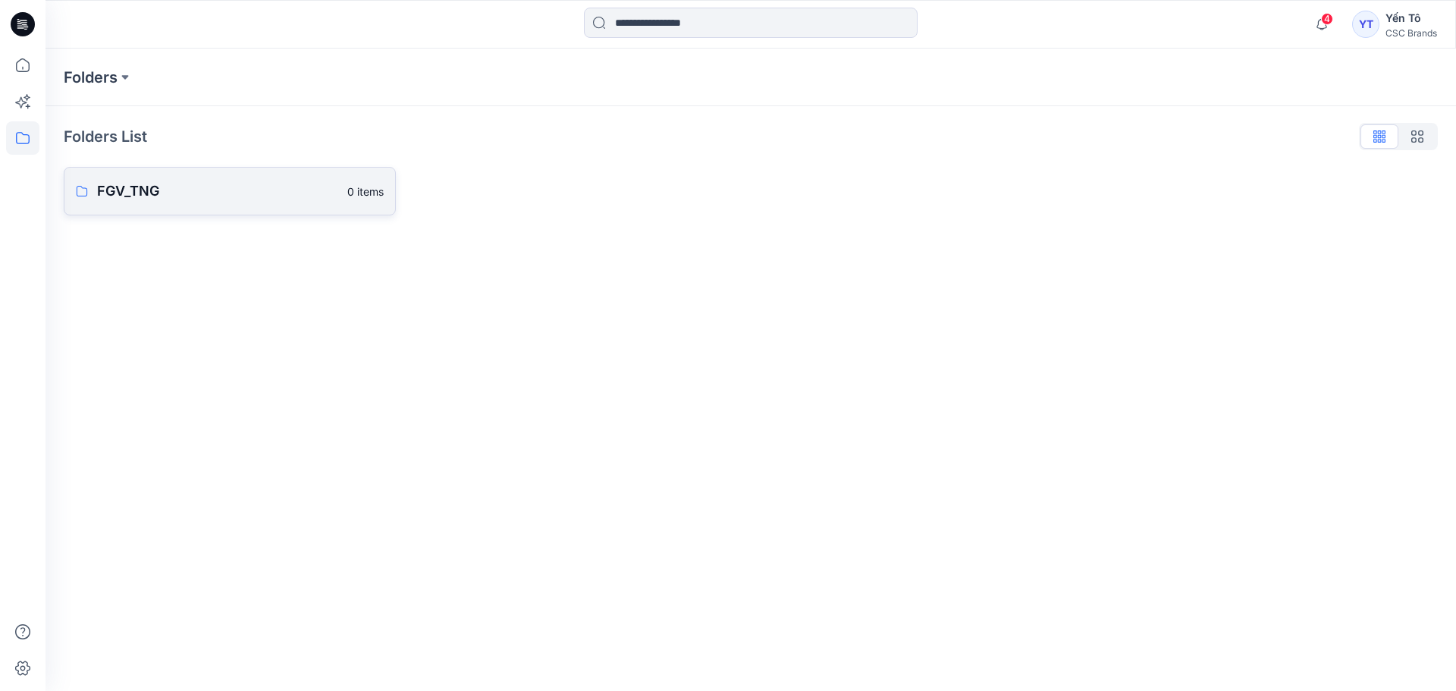
click at [177, 194] on p "FGV_TNG" at bounding box center [217, 190] width 241 height 21
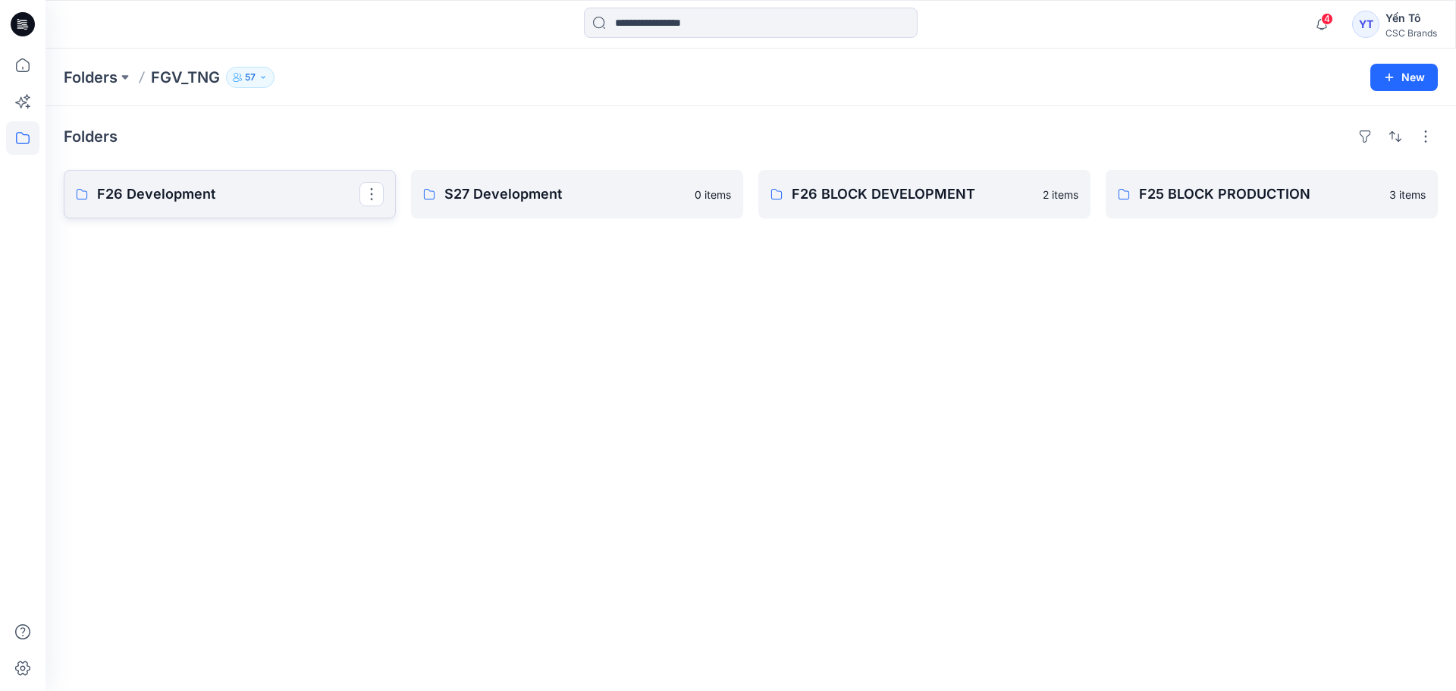
click at [179, 199] on p "F26 Development" at bounding box center [228, 193] width 262 height 21
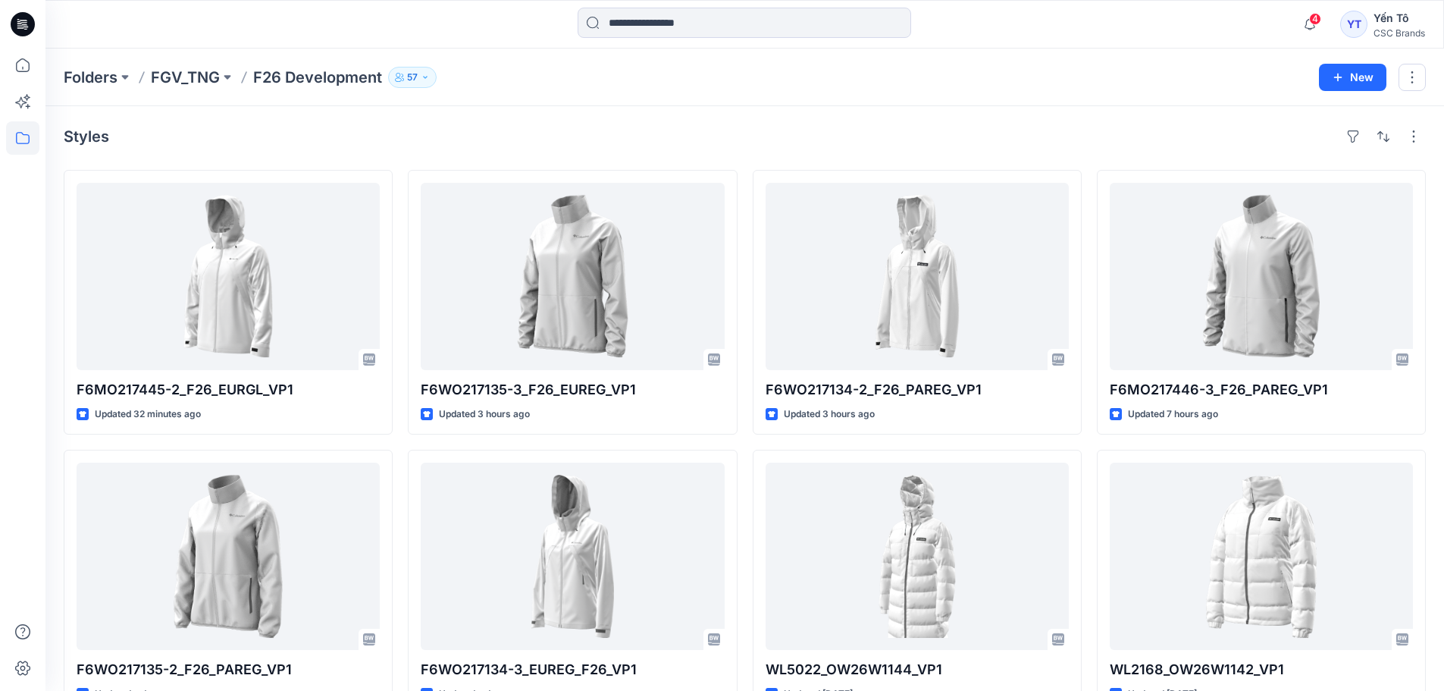
drag, startPoint x: 1084, startPoint y: 73, endPoint x: 1081, endPoint y: 85, distance: 12.5
click at [1083, 73] on div "Folders FGV_TNG F26 Development 57" at bounding box center [686, 77] width 1244 height 21
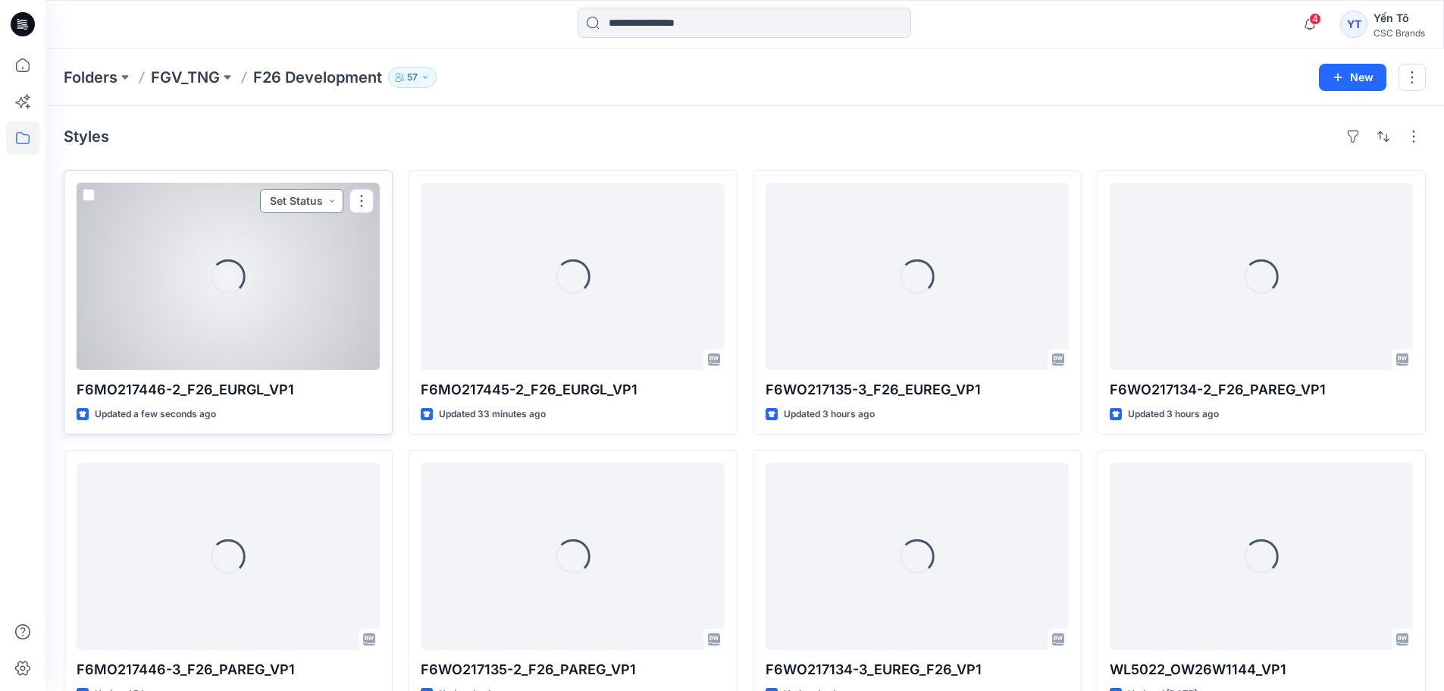
click at [293, 197] on button "Set Status" at bounding box center [301, 201] width 83 height 24
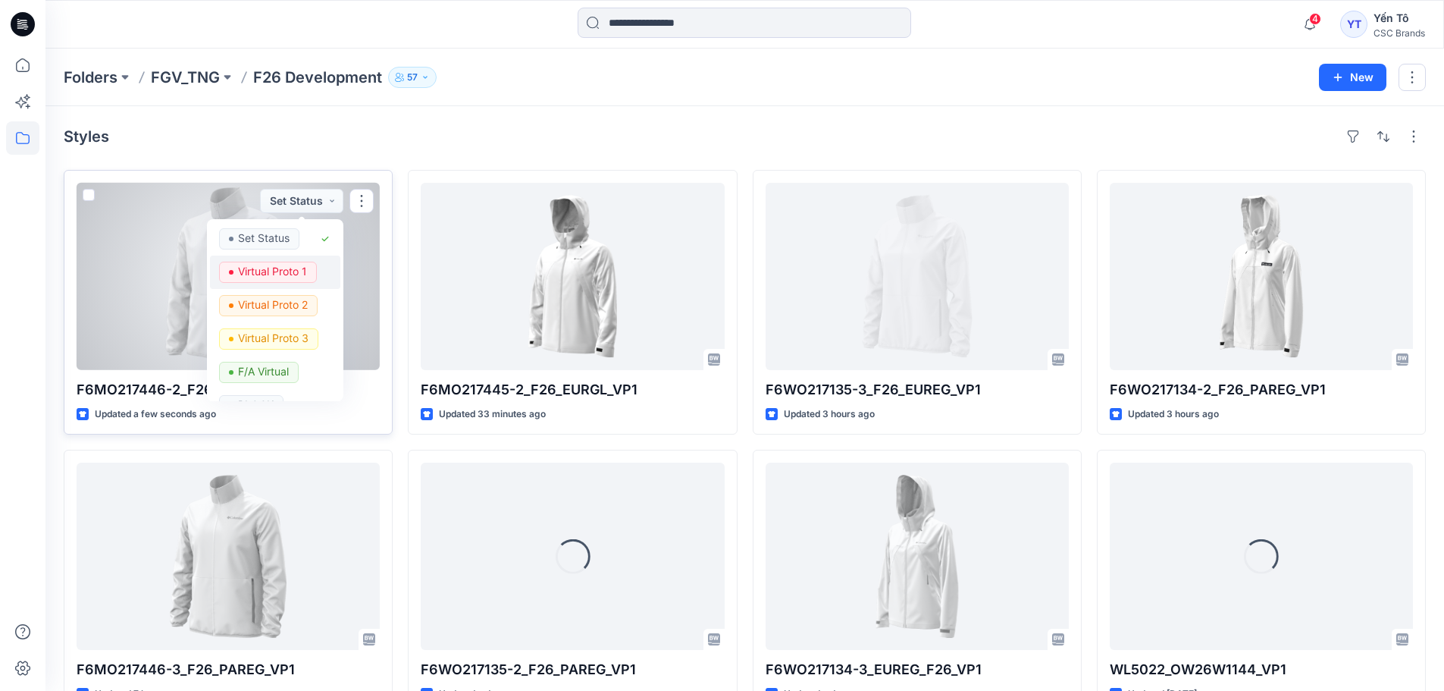
click at [277, 267] on p "Virtual Proto 1" at bounding box center [272, 272] width 69 height 20
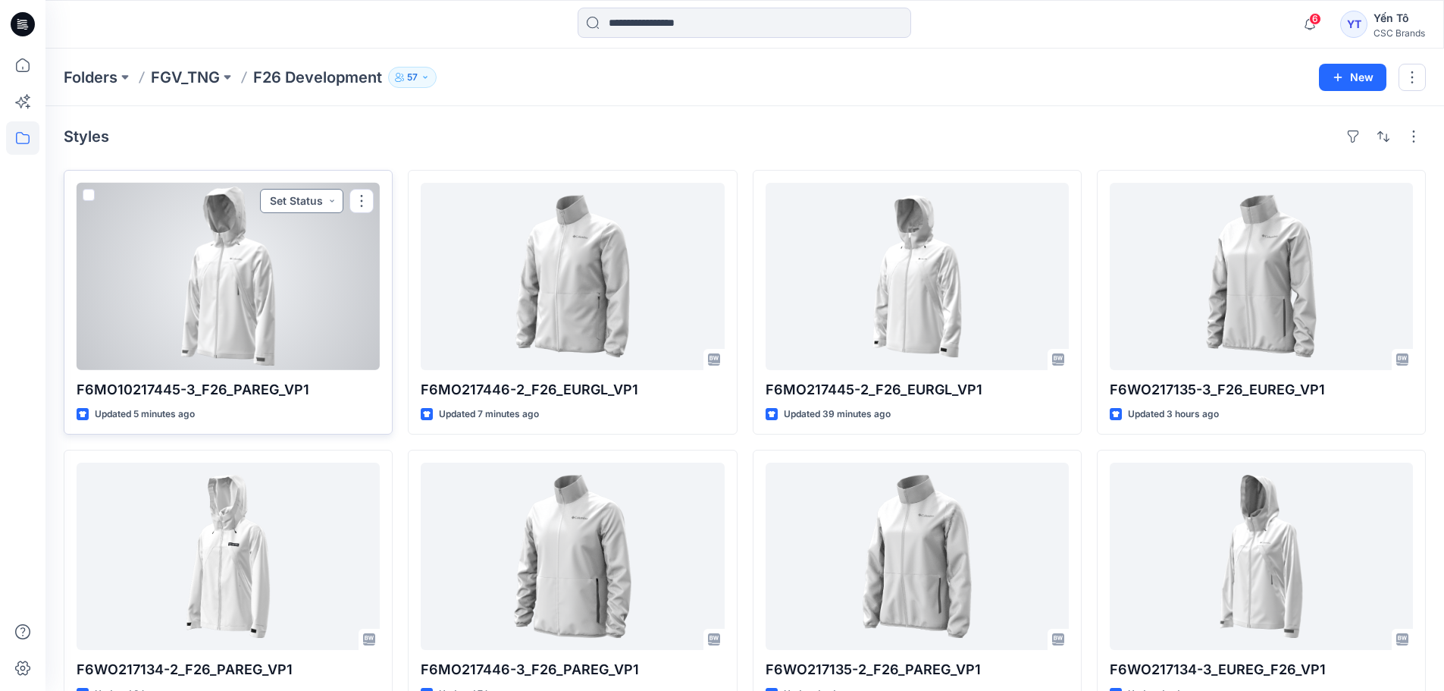
click at [311, 200] on button "Set Status" at bounding box center [301, 201] width 83 height 24
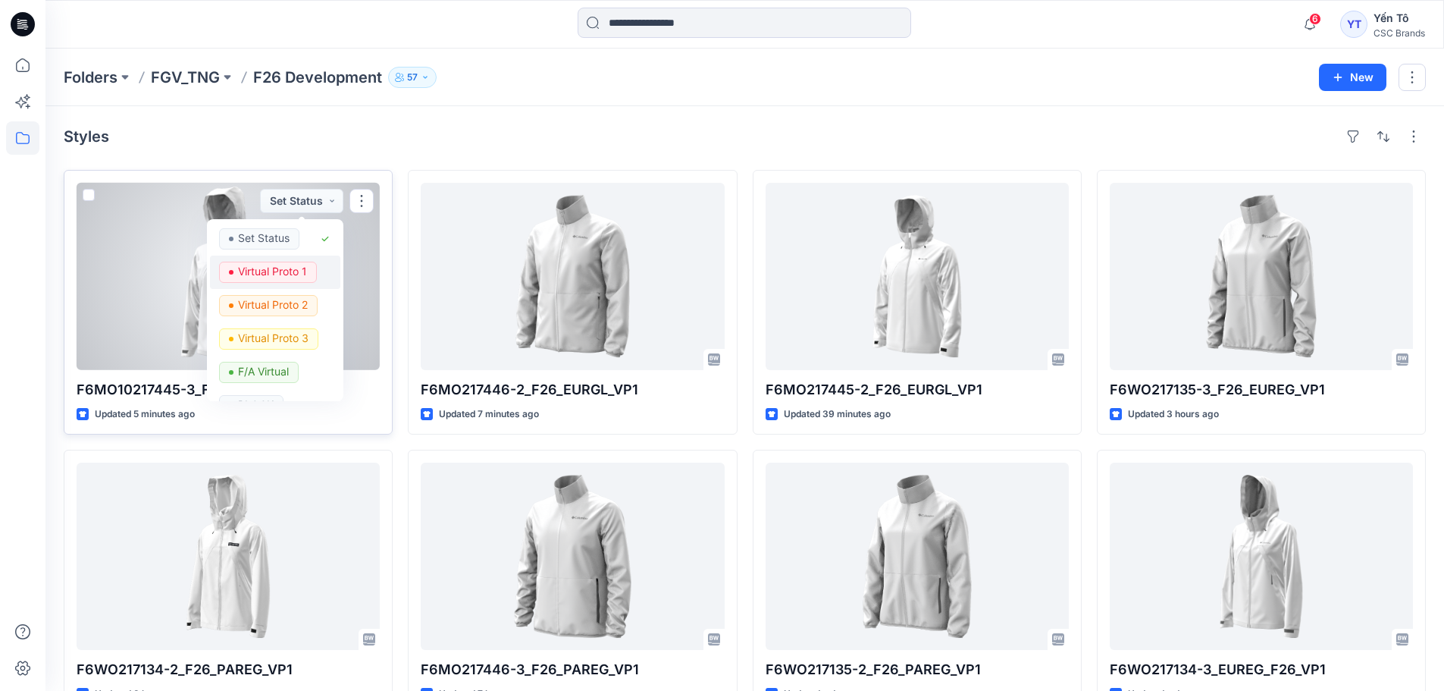
click at [284, 267] on p "Virtual Proto 1" at bounding box center [272, 272] width 69 height 20
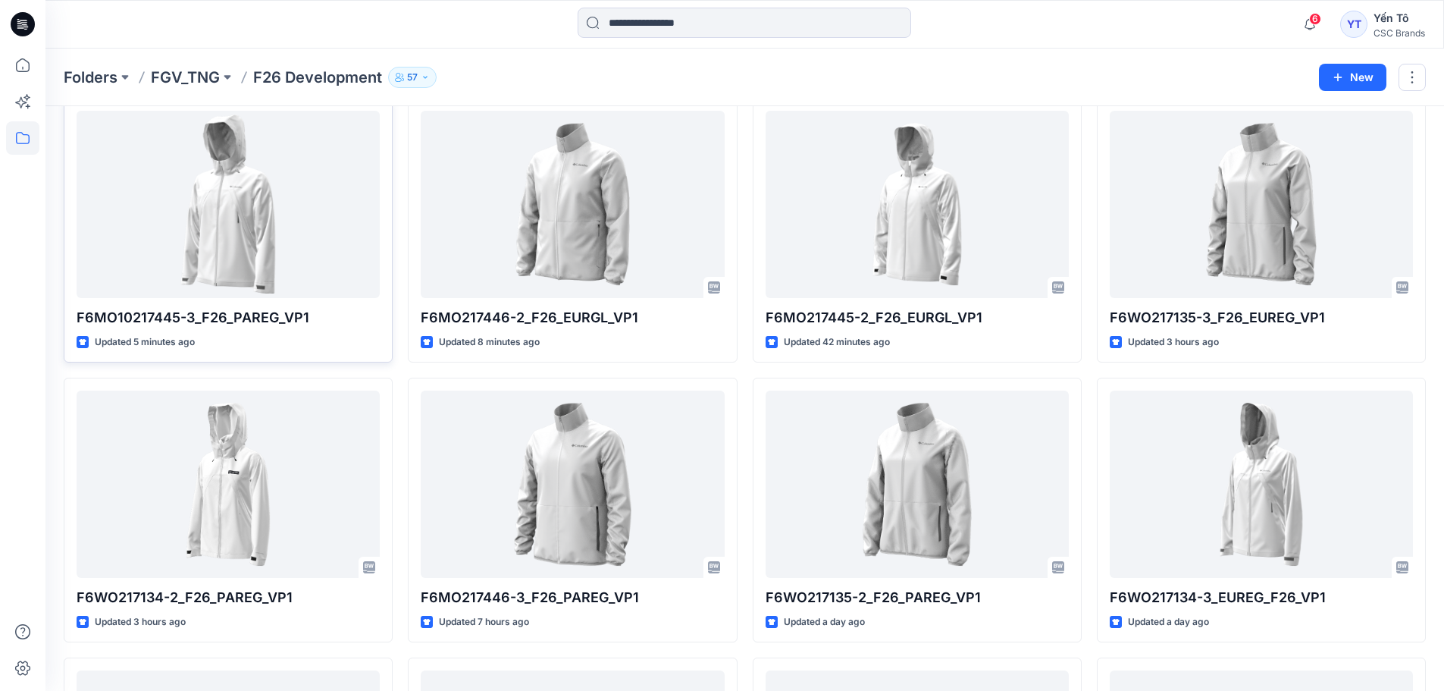
scroll to position [76, 0]
